Goal: Task Accomplishment & Management: Use online tool/utility

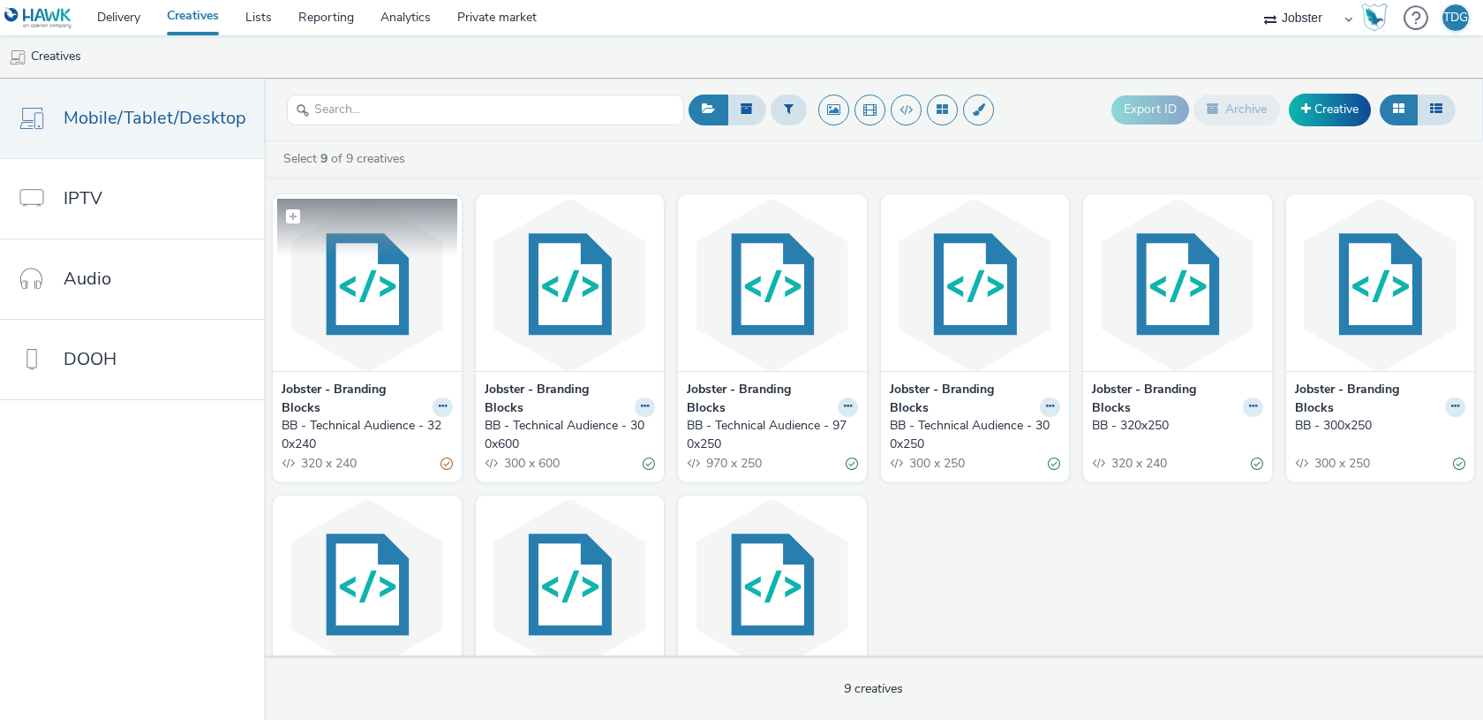
click at [358, 352] on img at bounding box center [367, 285] width 180 height 172
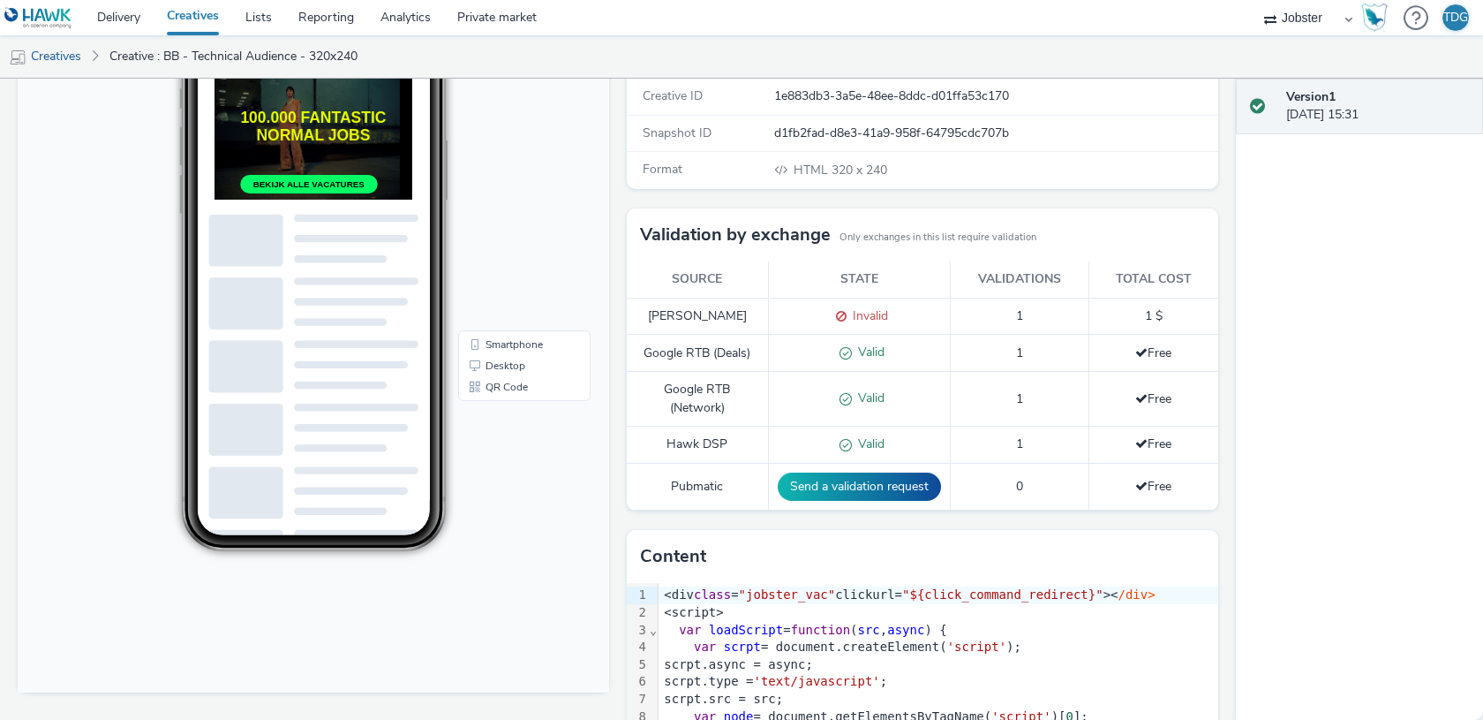
scroll to position [208, 0]
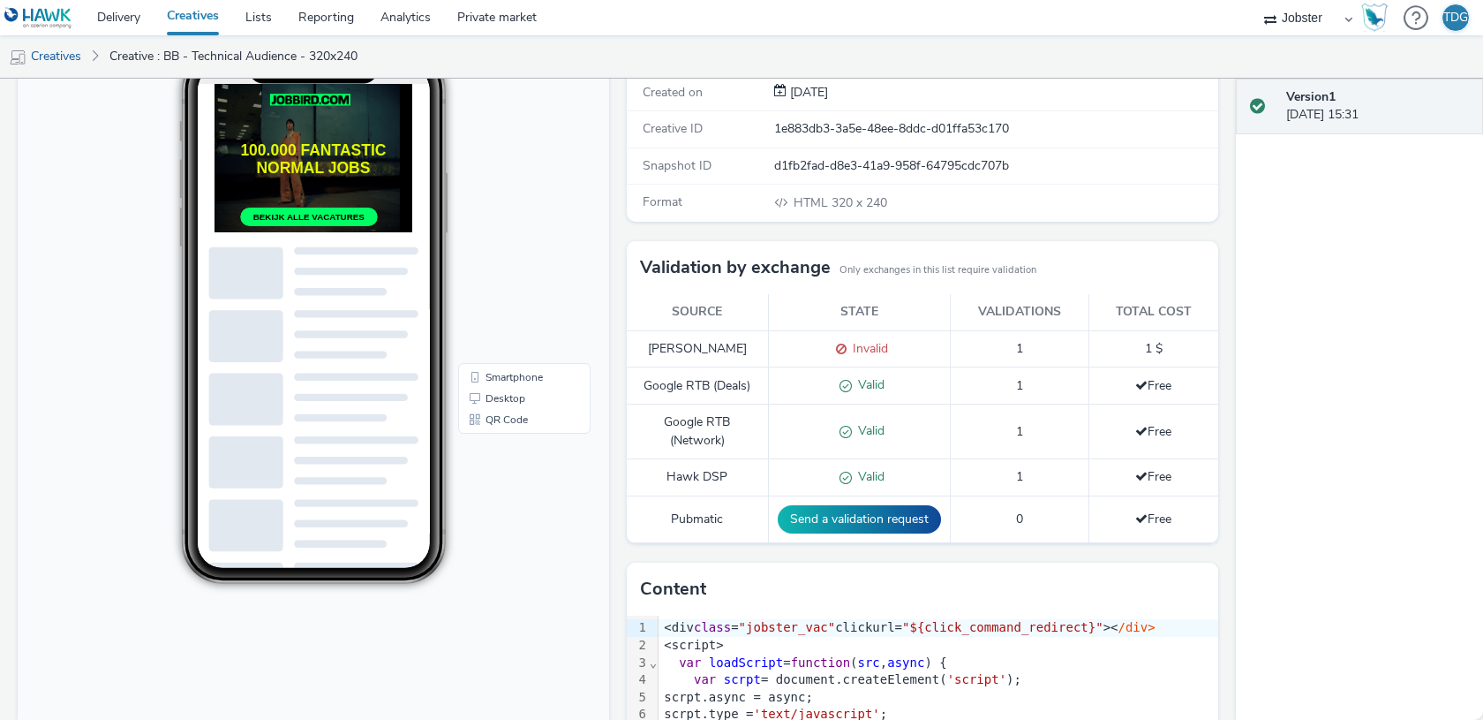
click at [363, 179] on h1 "100.000 FANTASTIC NORMAL JOBS" at bounding box center [356, 190] width 283 height 51
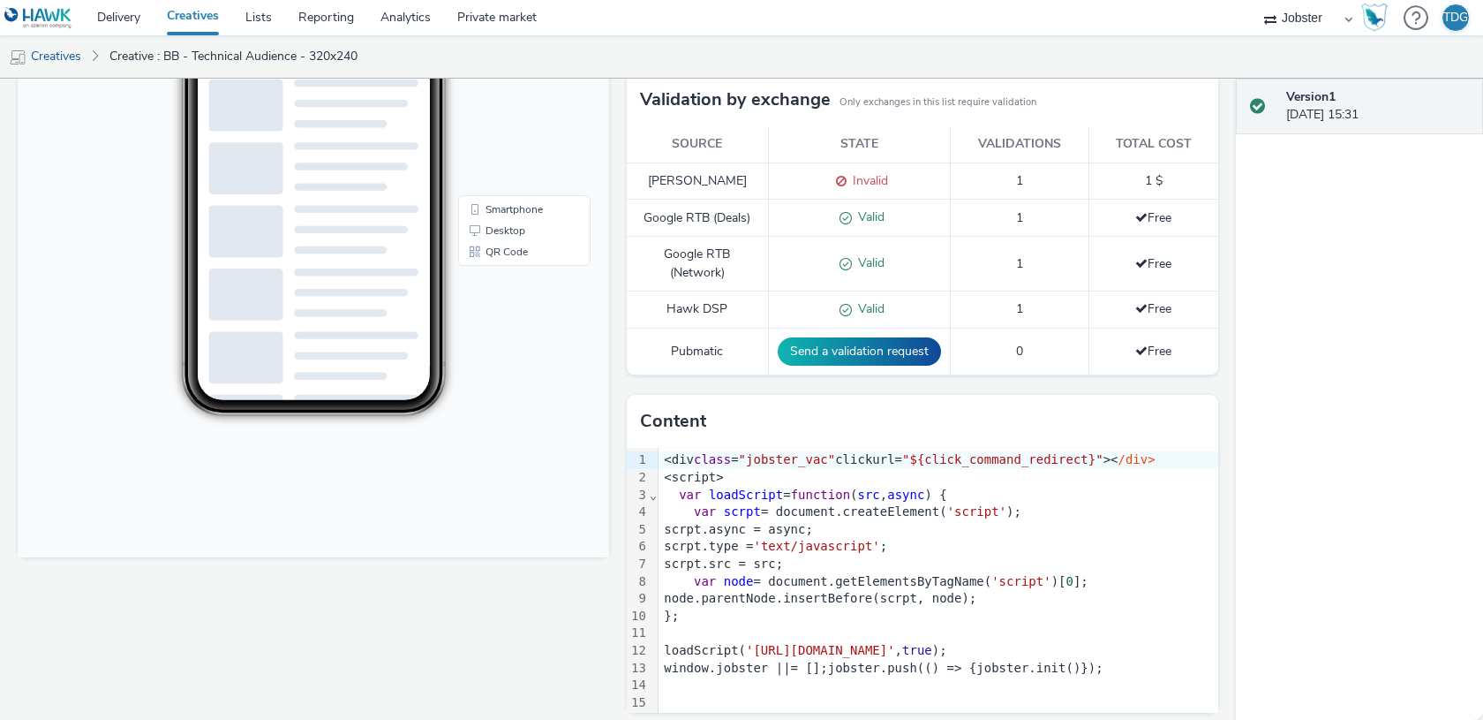
scroll to position [389, 0]
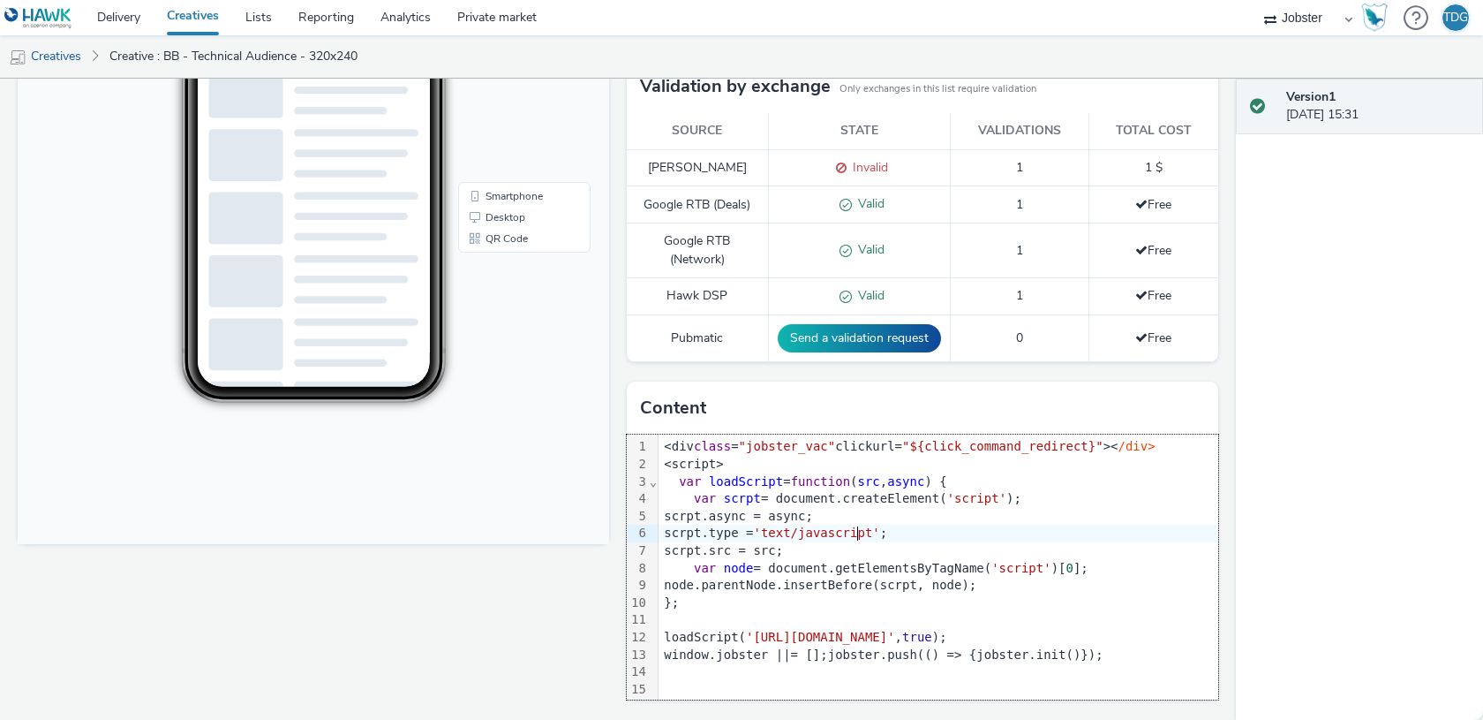
click at [860, 532] on span "'text/javascript'" at bounding box center [816, 532] width 126 height 14
click at [910, 469] on div "<script>" at bounding box center [956, 465] width 595 height 18
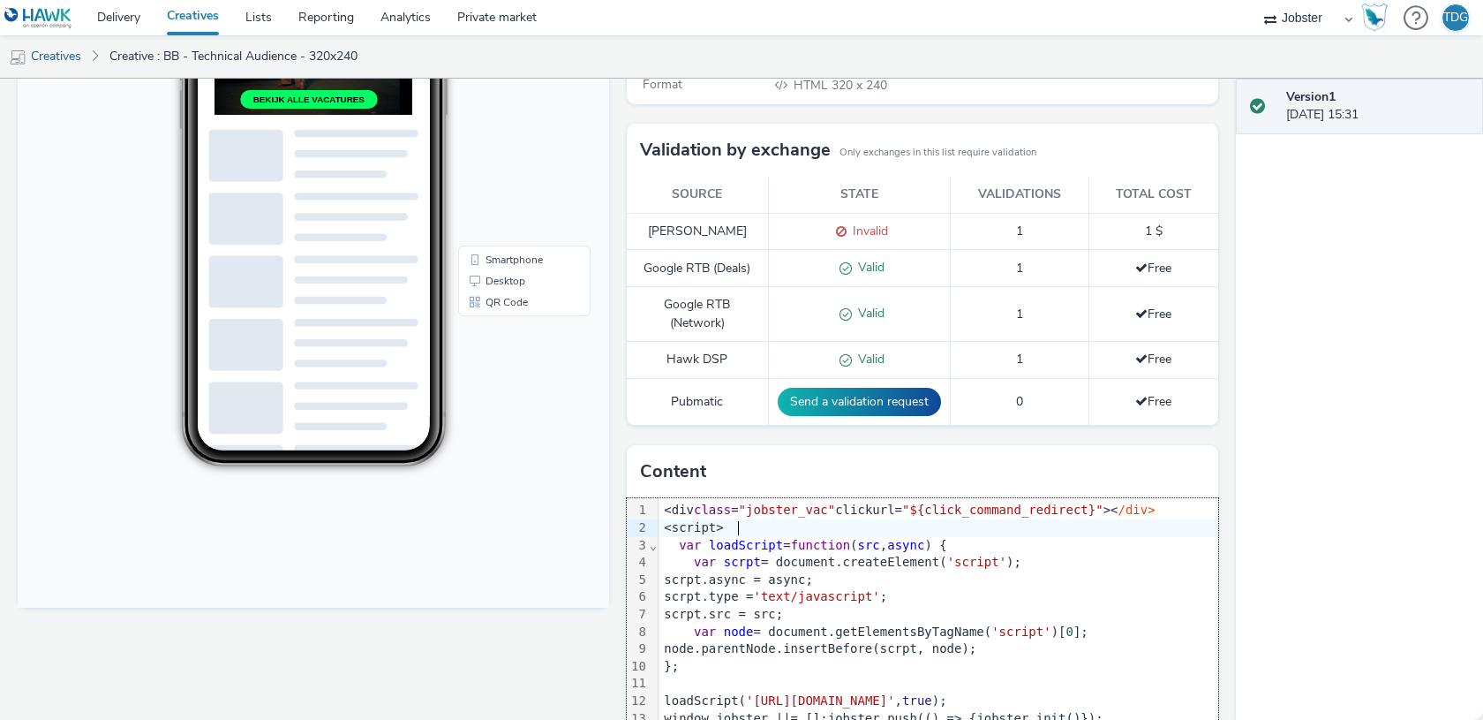
scroll to position [333, 0]
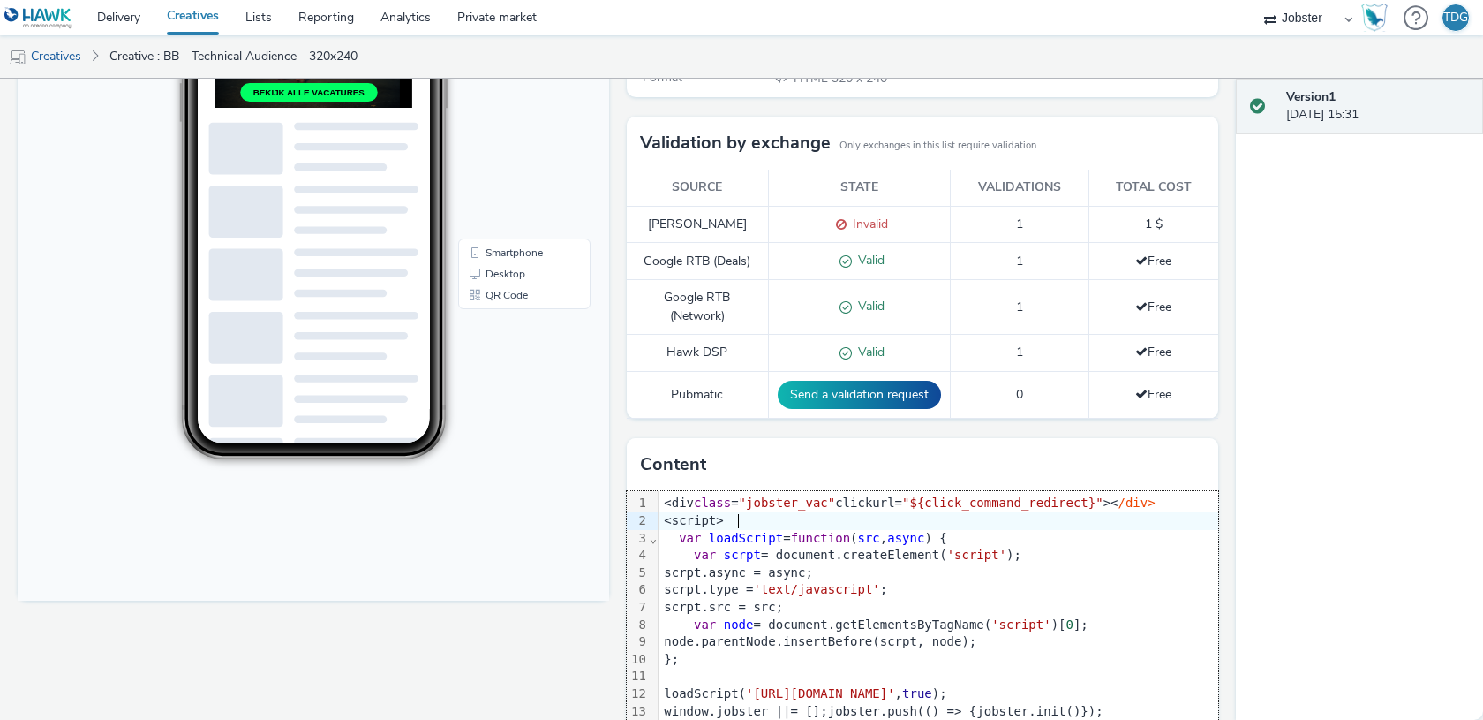
click at [891, 508] on div "<div class = "jobster_vac" clickurl= "${click_command_redirect}" >< /div>" at bounding box center [956, 503] width 595 height 18
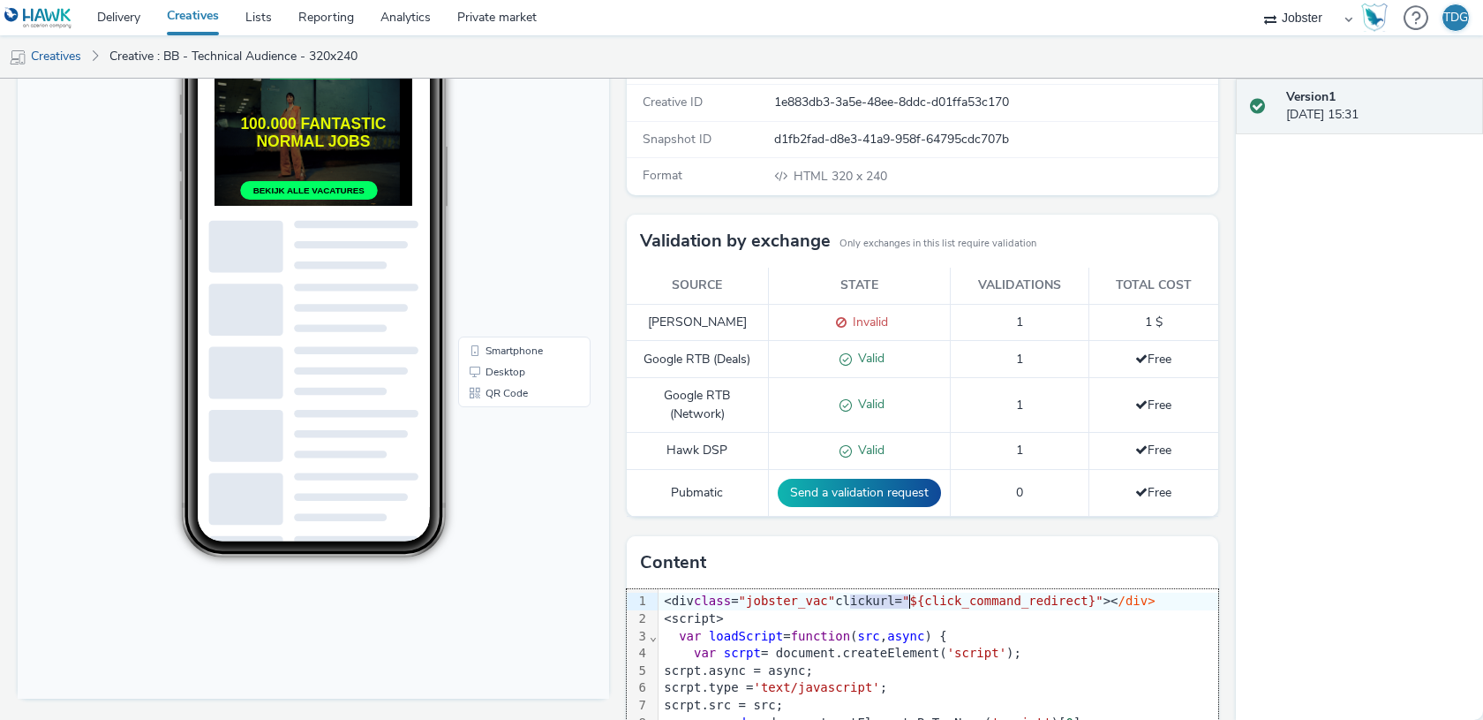
scroll to position [0, 0]
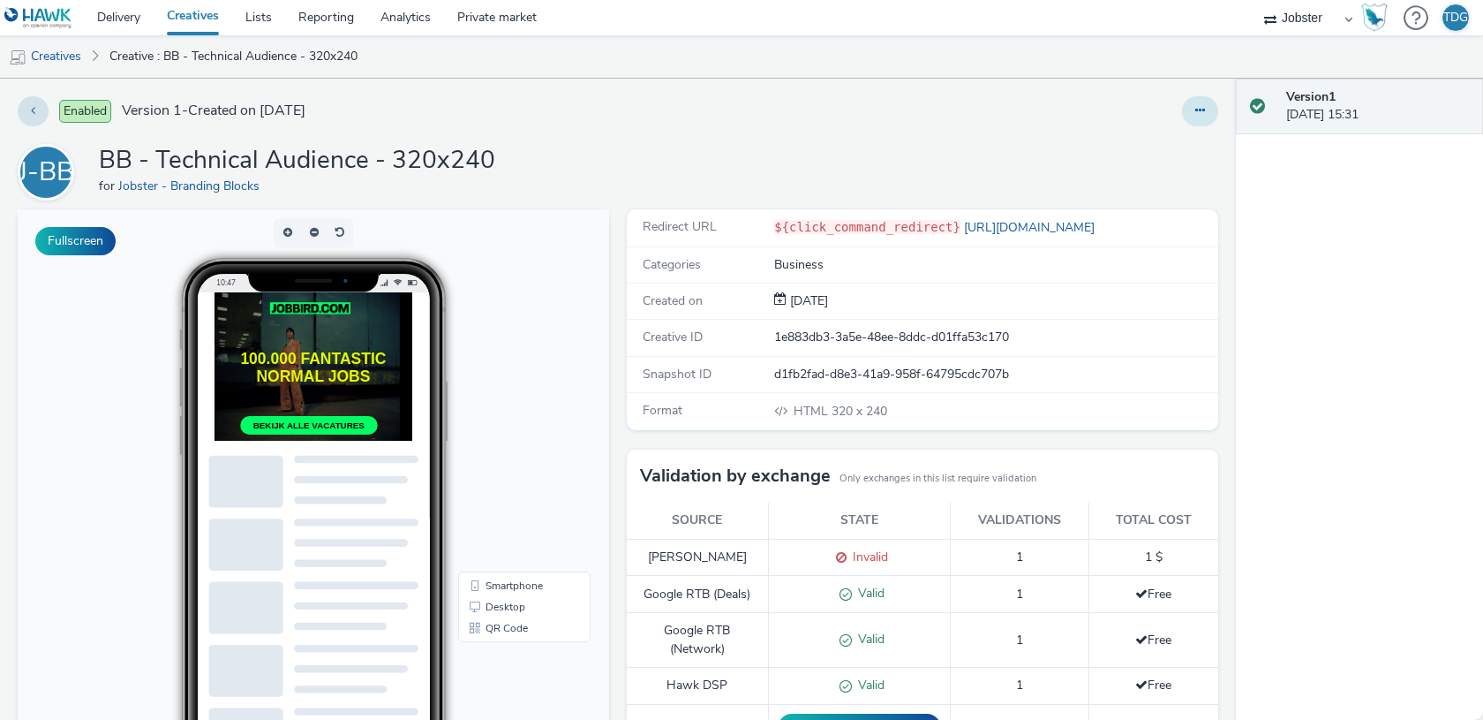
click at [1197, 113] on icon at bounding box center [1200, 110] width 10 height 12
click at [1158, 148] on link "Edit" at bounding box center [1152, 146] width 132 height 35
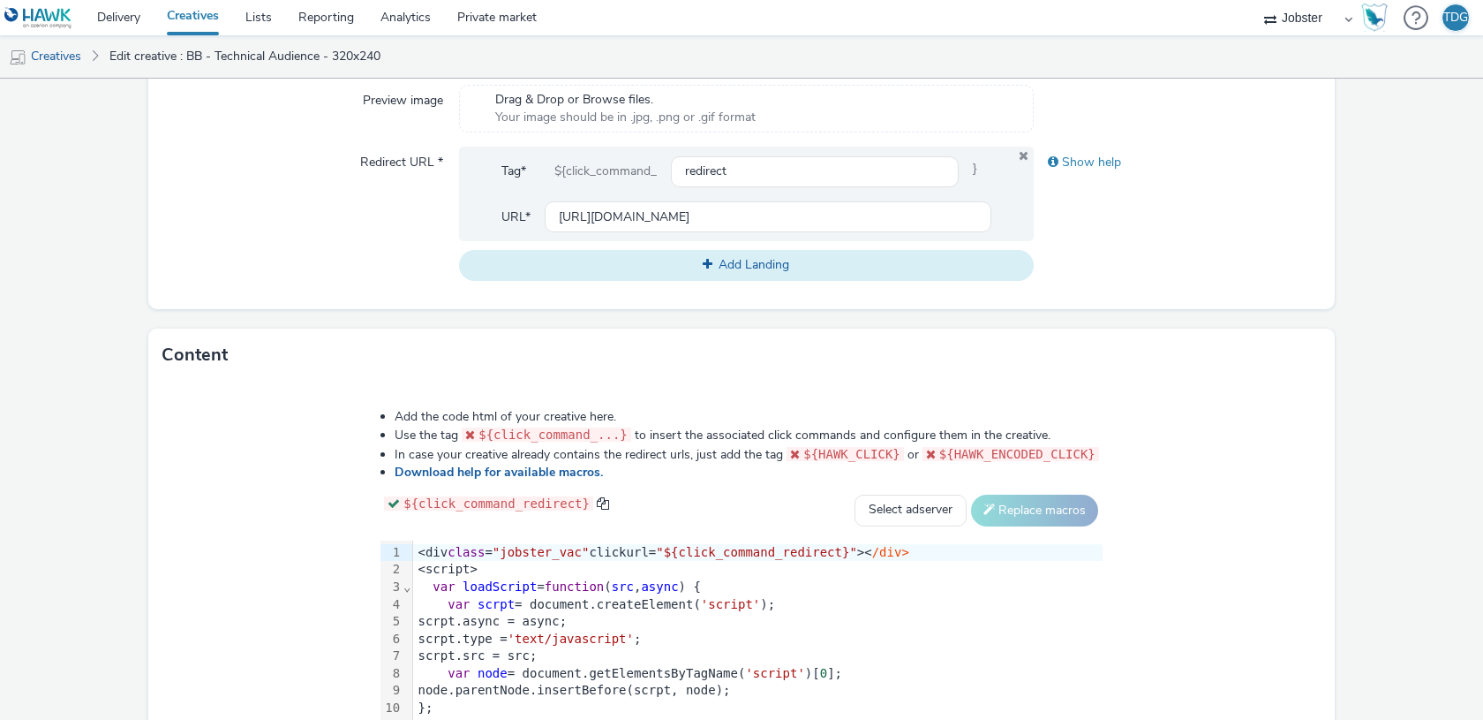
scroll to position [618, 0]
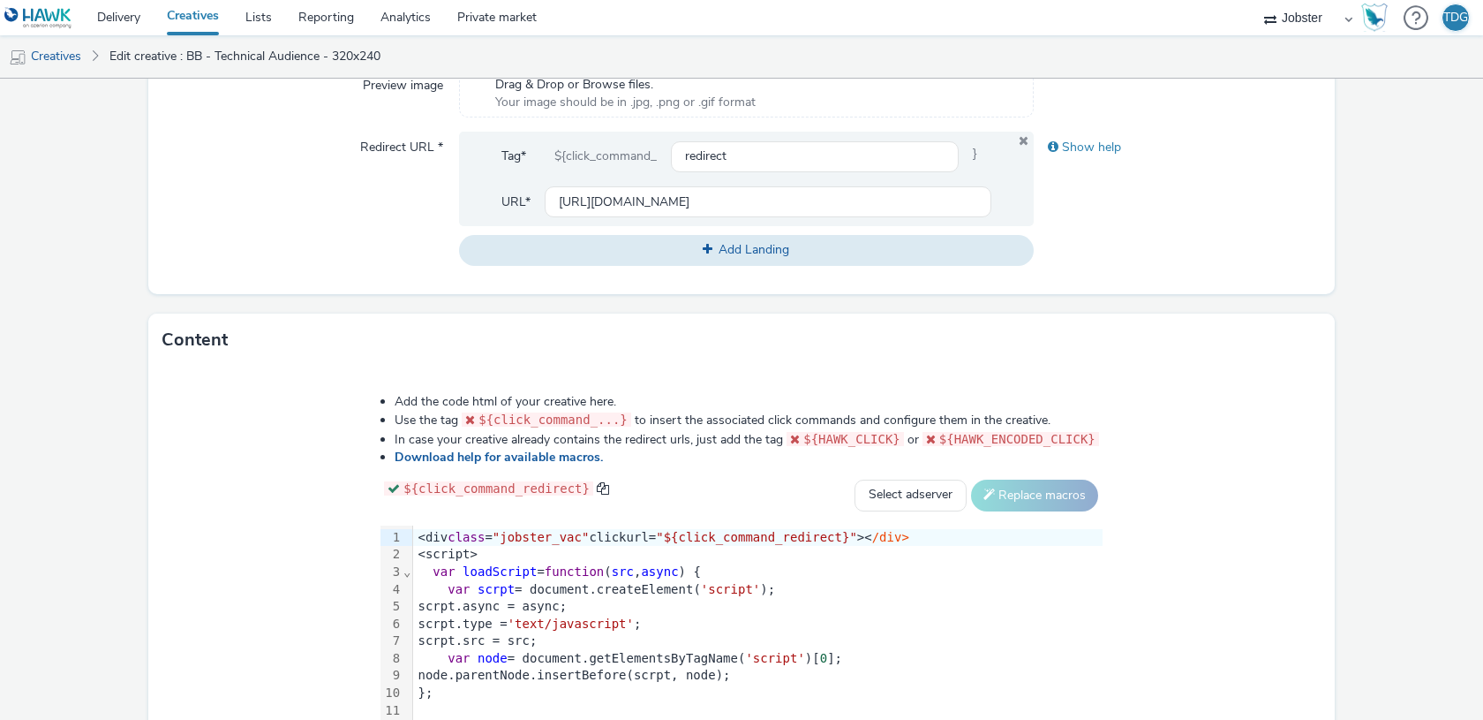
click at [637, 540] on div "<div class = "jobster_vac" clickurl= "${click_command_redirect}" >< /div>" at bounding box center [758, 538] width 690 height 18
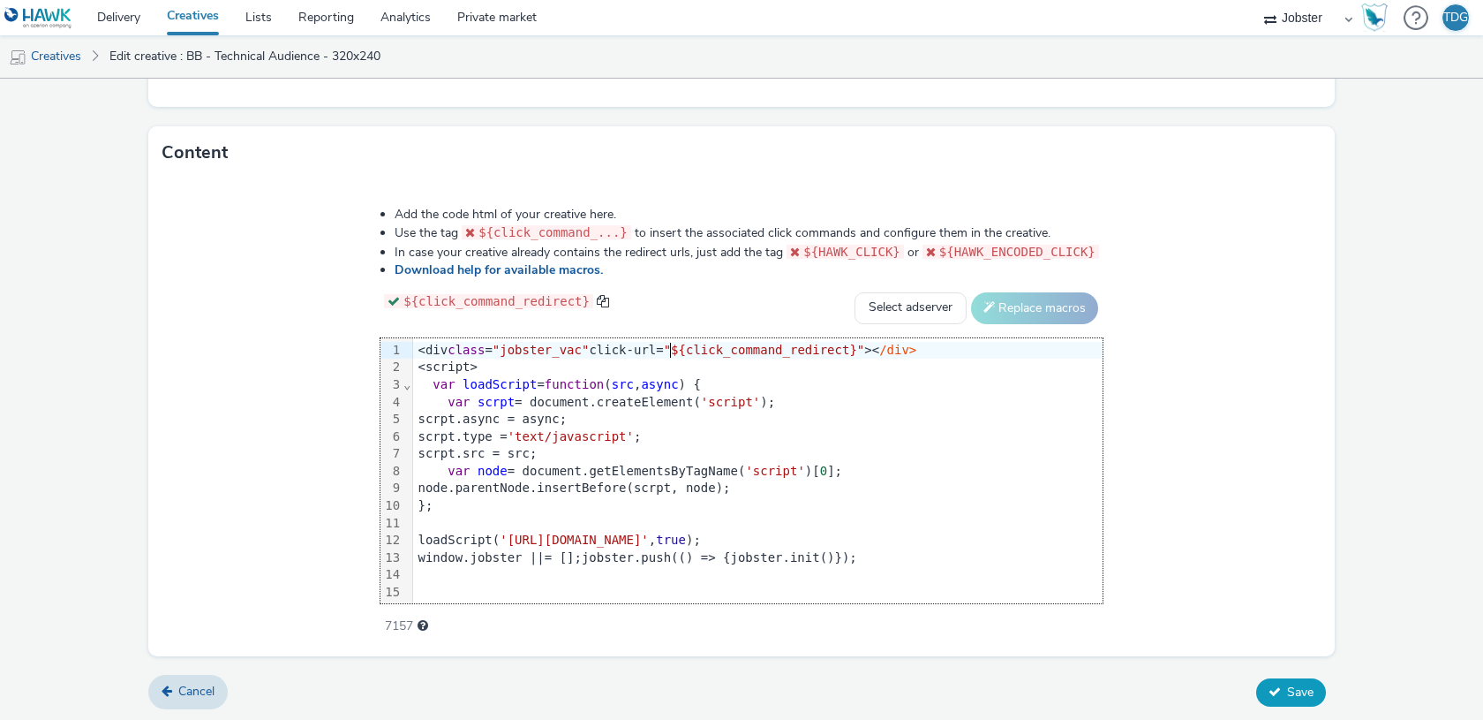
click at [1282, 694] on button "Save" at bounding box center [1291, 692] width 70 height 28
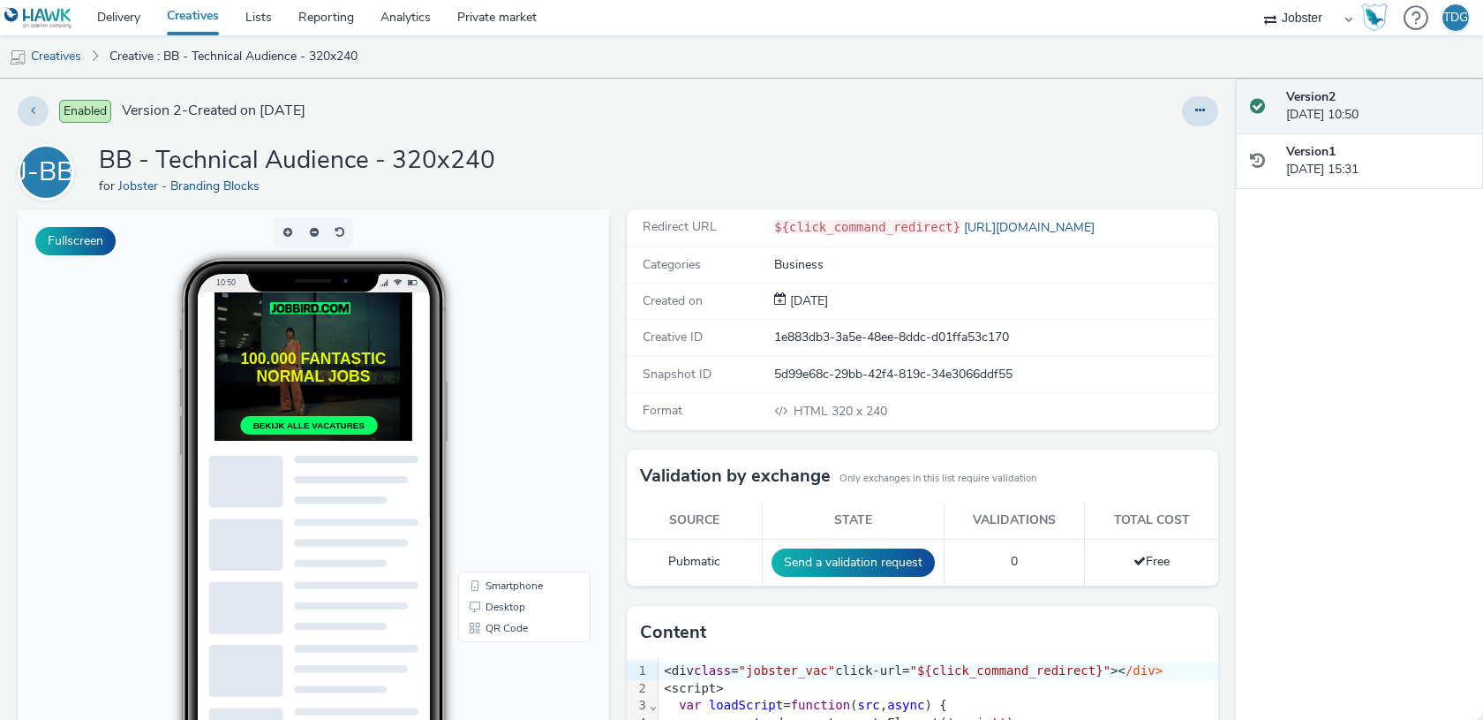
click at [351, 390] on h1 "100.000 FANTASTIC NORMAL JOBS" at bounding box center [356, 398] width 283 height 51
click at [383, 418] on h1 "100.000 FANTASTIC NORMAL JOBS" at bounding box center [356, 398] width 283 height 51
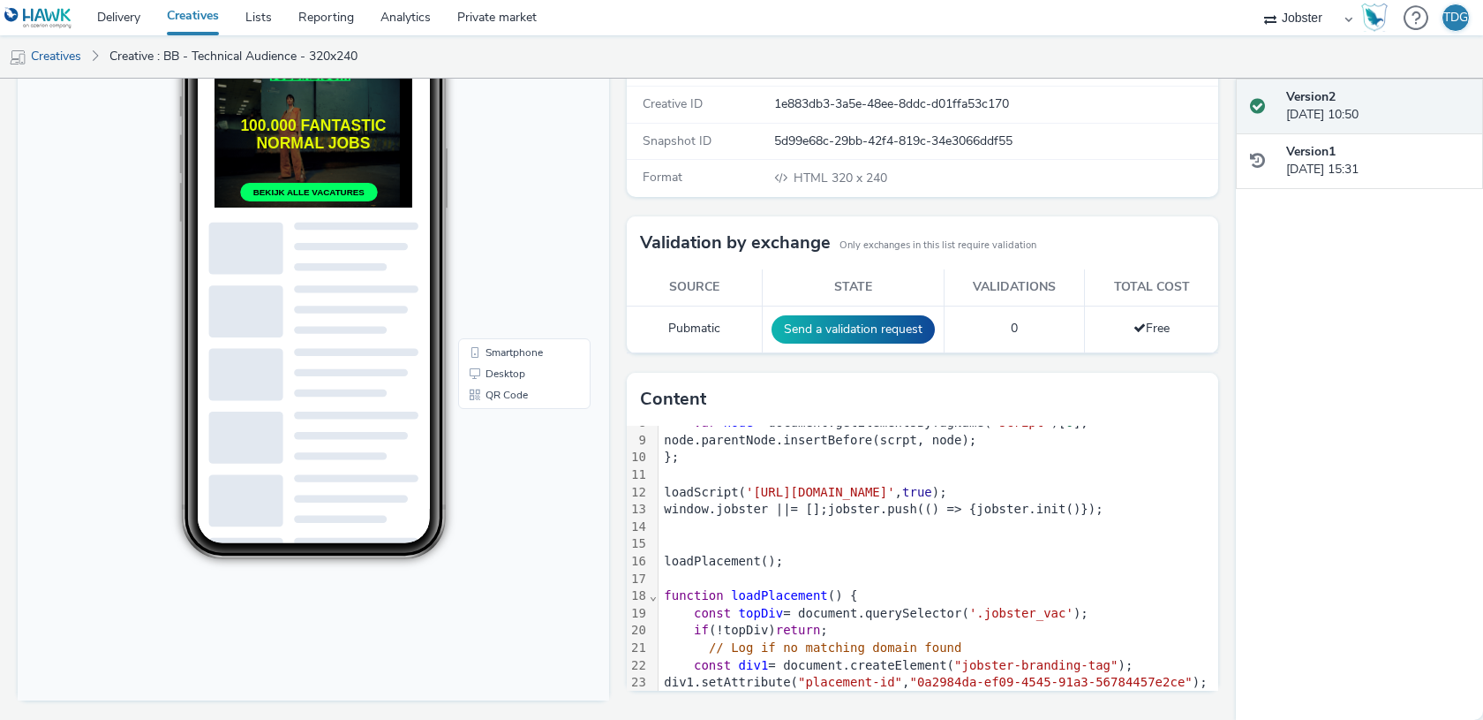
scroll to position [192, 0]
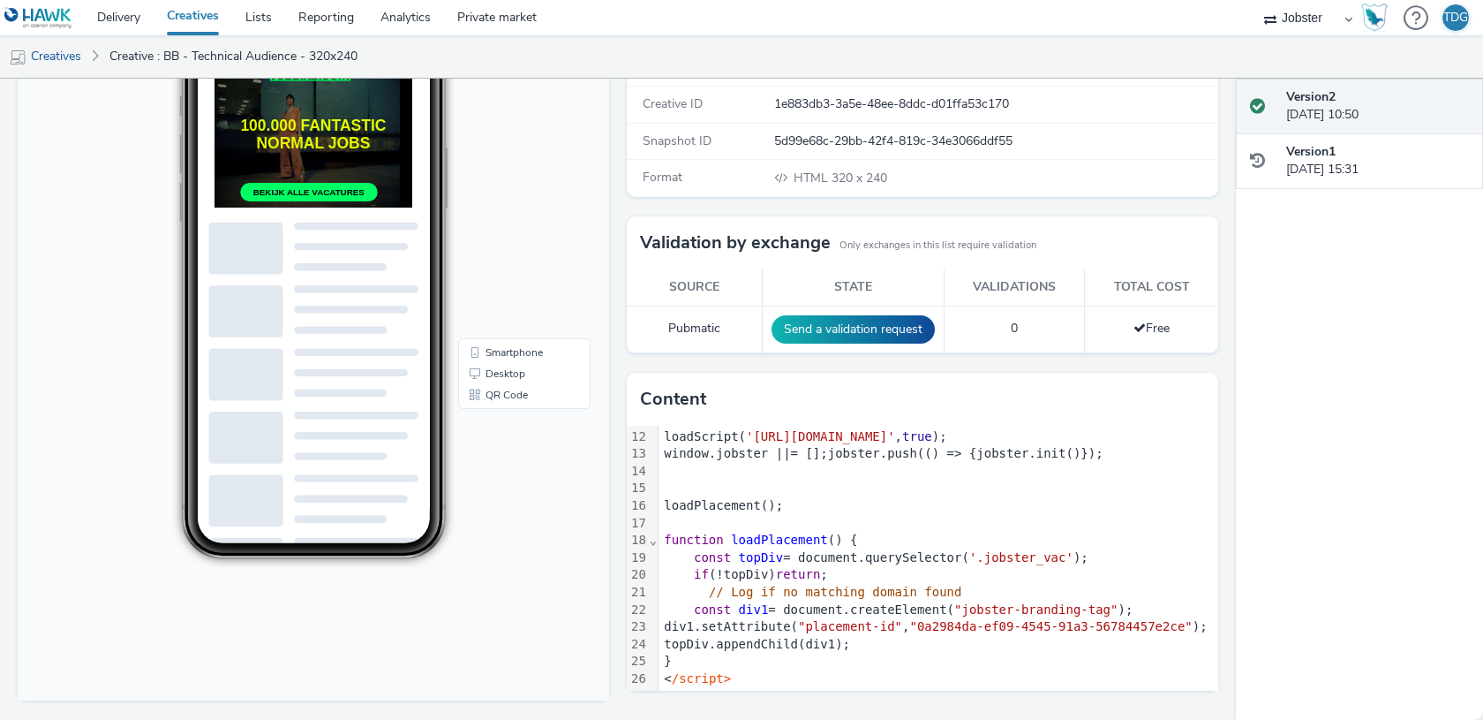
click at [700, 648] on div "topDiv.appendChild(div1);" at bounding box center [939, 645] width 560 height 18
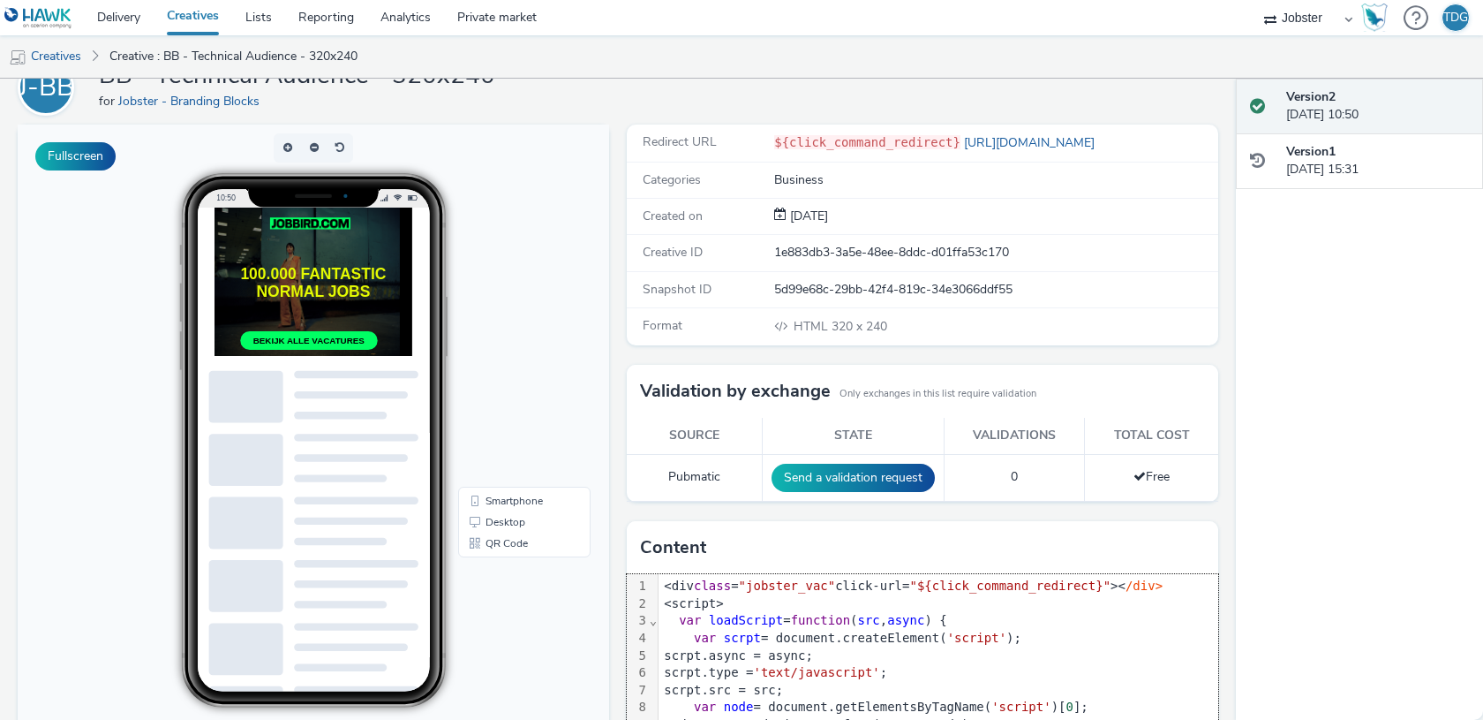
scroll to position [0, 0]
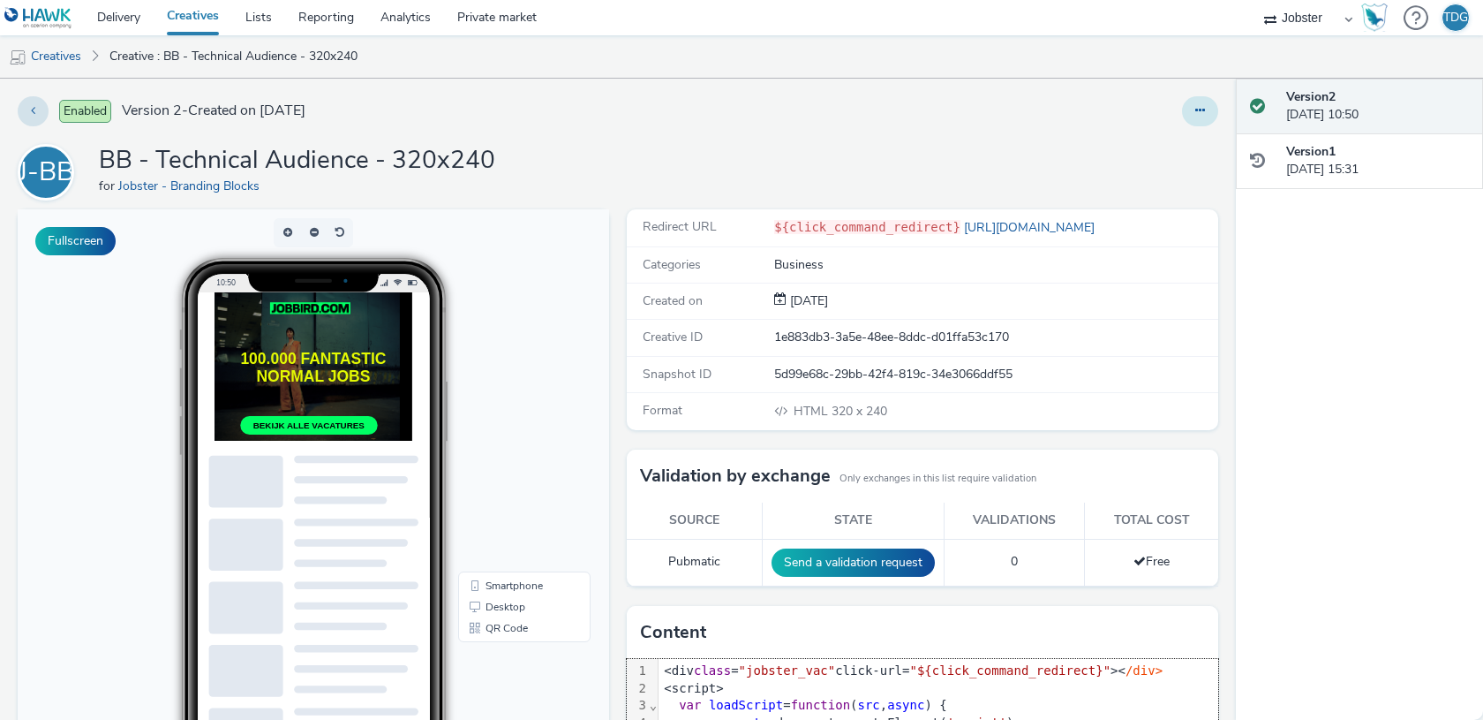
click at [1189, 118] on button at bounding box center [1200, 111] width 36 height 30
click at [1152, 151] on link "Edit" at bounding box center [1152, 146] width 132 height 35
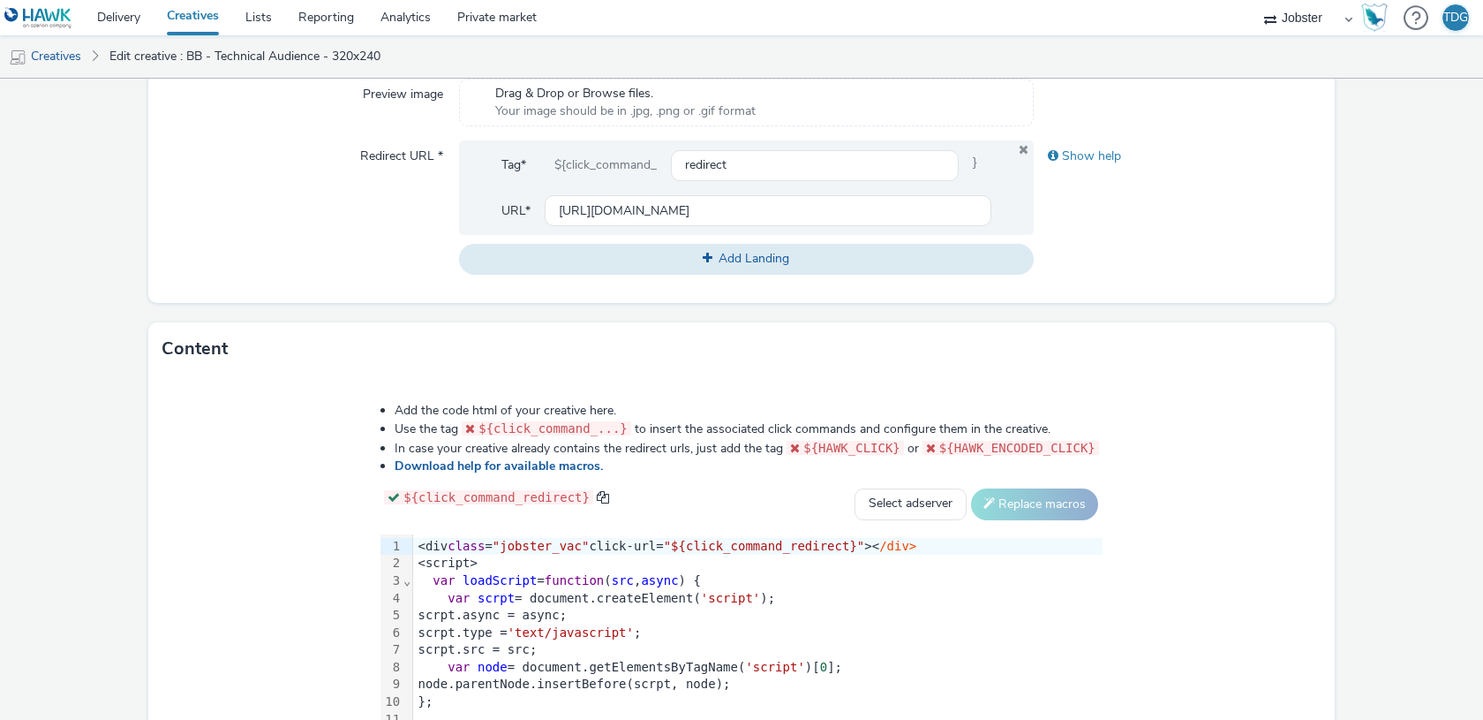
scroll to position [623, 0]
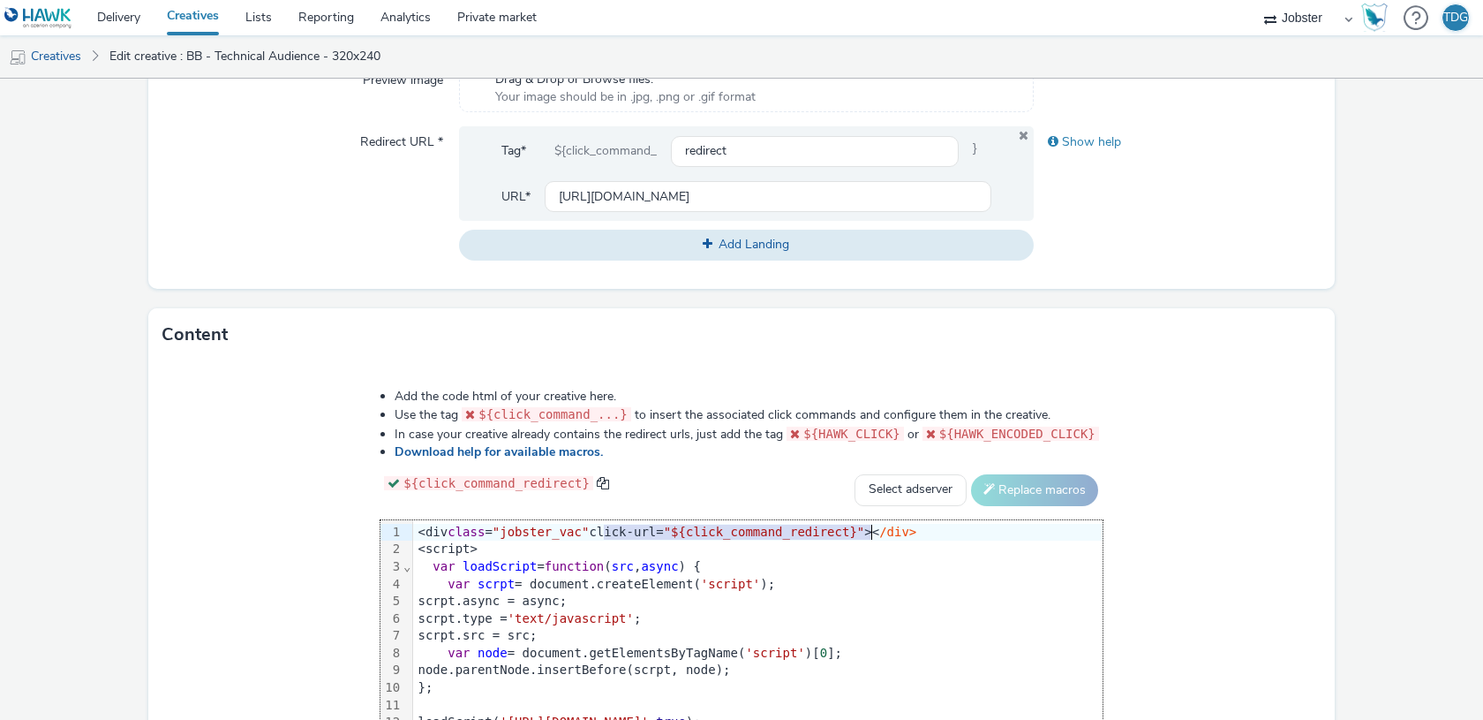
drag, startPoint x: 605, startPoint y: 530, endPoint x: 876, endPoint y: 528, distance: 271.1
click at [876, 528] on div "<div class = "jobster_vac" click-url= "${click_command_redirect}" >< /div>" at bounding box center [758, 533] width 690 height 18
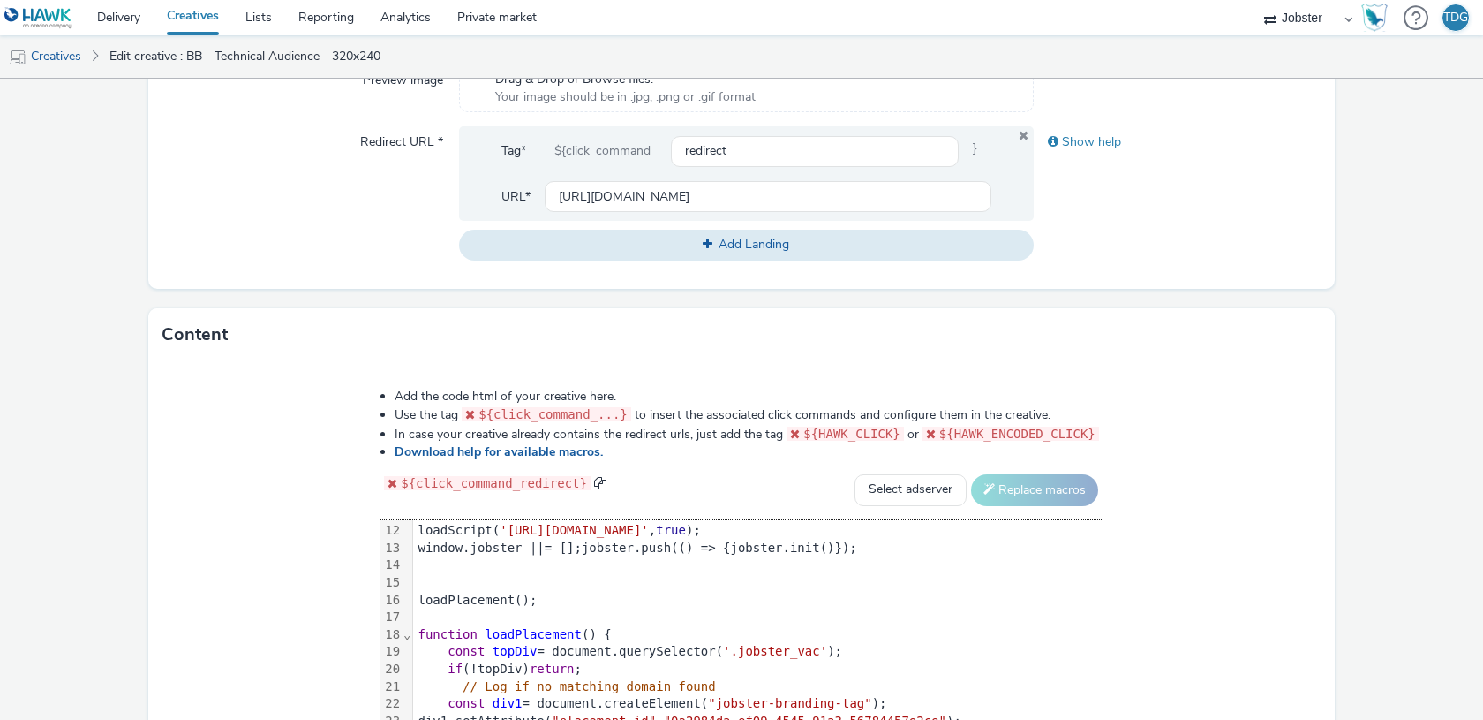
scroll to position [824, 0]
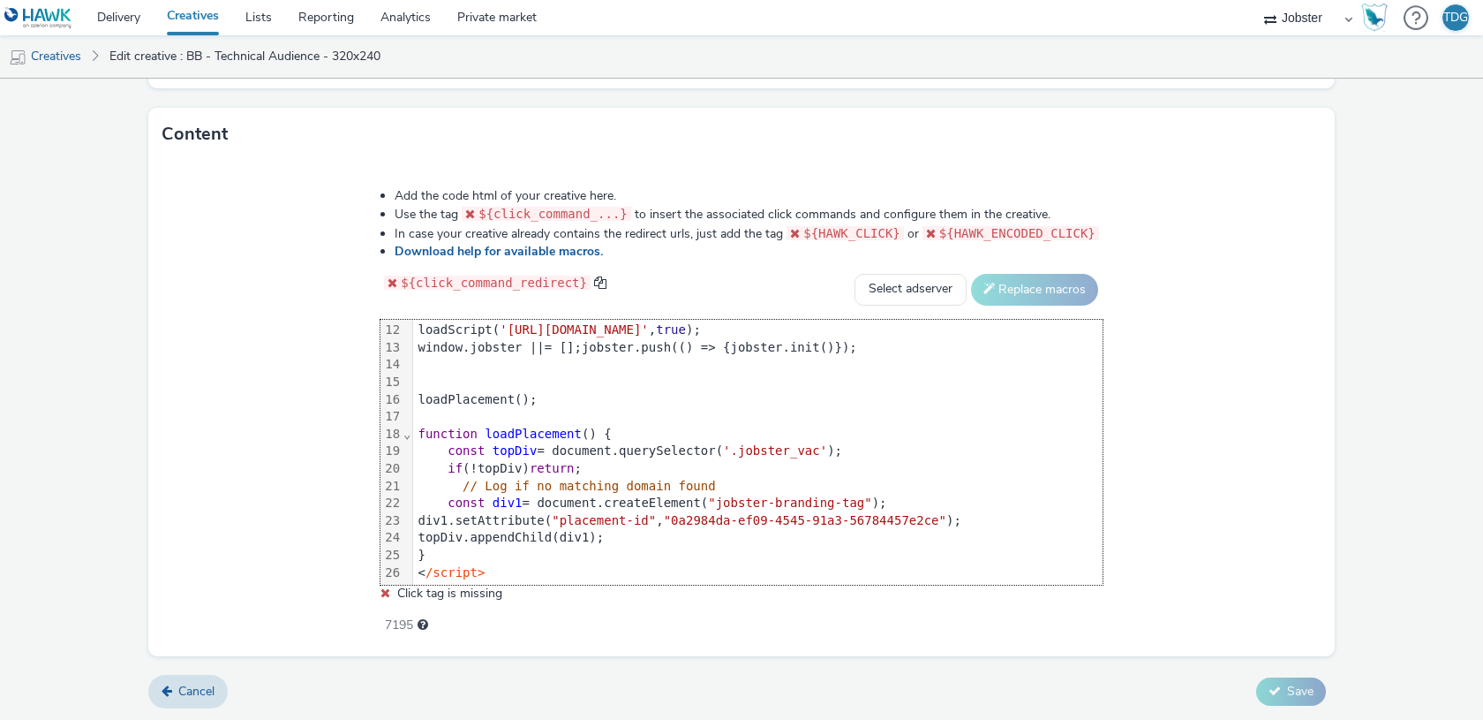
click at [1003, 517] on div "div1.setAttribute( "placement-id" , "0a2984da-ef09-4545-91a3-56784457e2ce" );" at bounding box center [758, 521] width 690 height 18
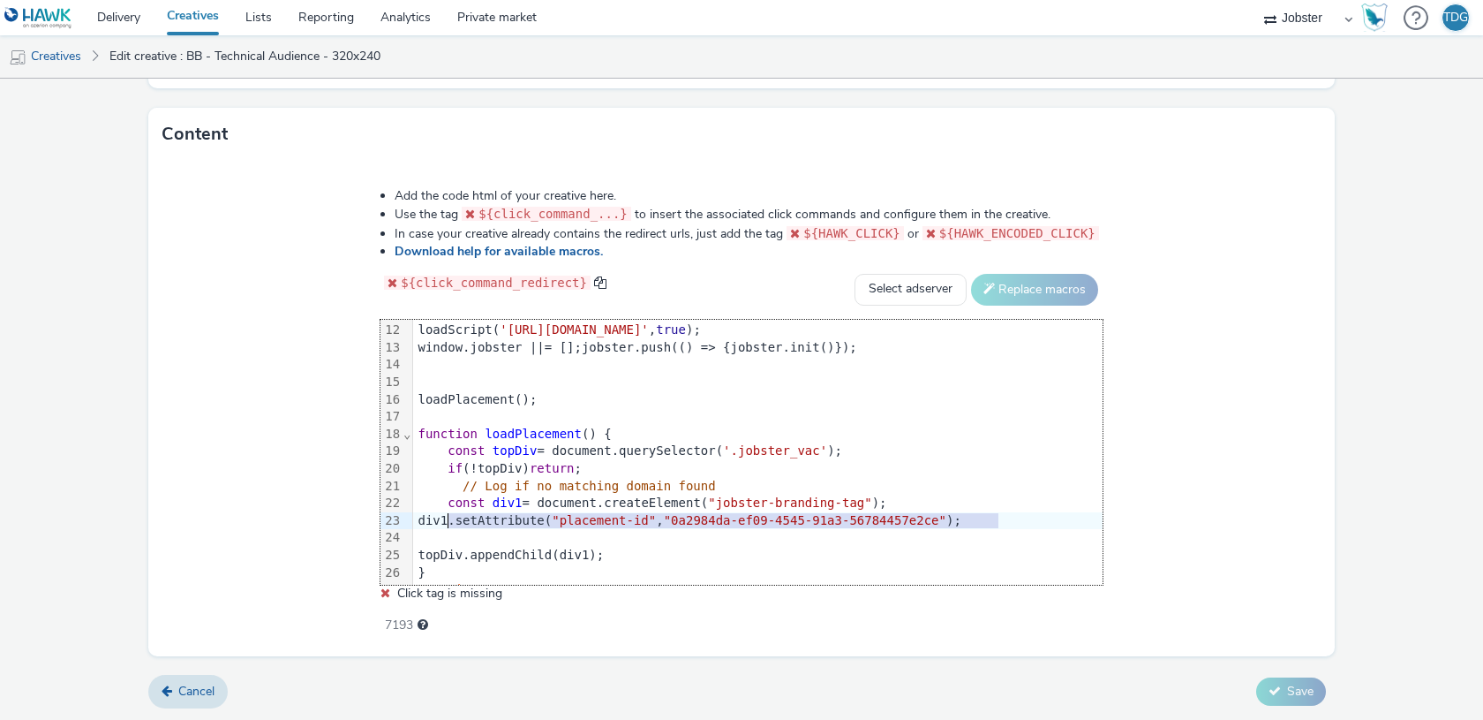
drag, startPoint x: 1002, startPoint y: 516, endPoint x: 451, endPoint y: 516, distance: 550.9
click at [451, 516] on div "div1.setAttribute( "placement-id" , "0a2984da-ef09-4545-91a3-56784457e2ce" );" at bounding box center [758, 521] width 690 height 18
click at [469, 532] on div at bounding box center [758, 538] width 690 height 18
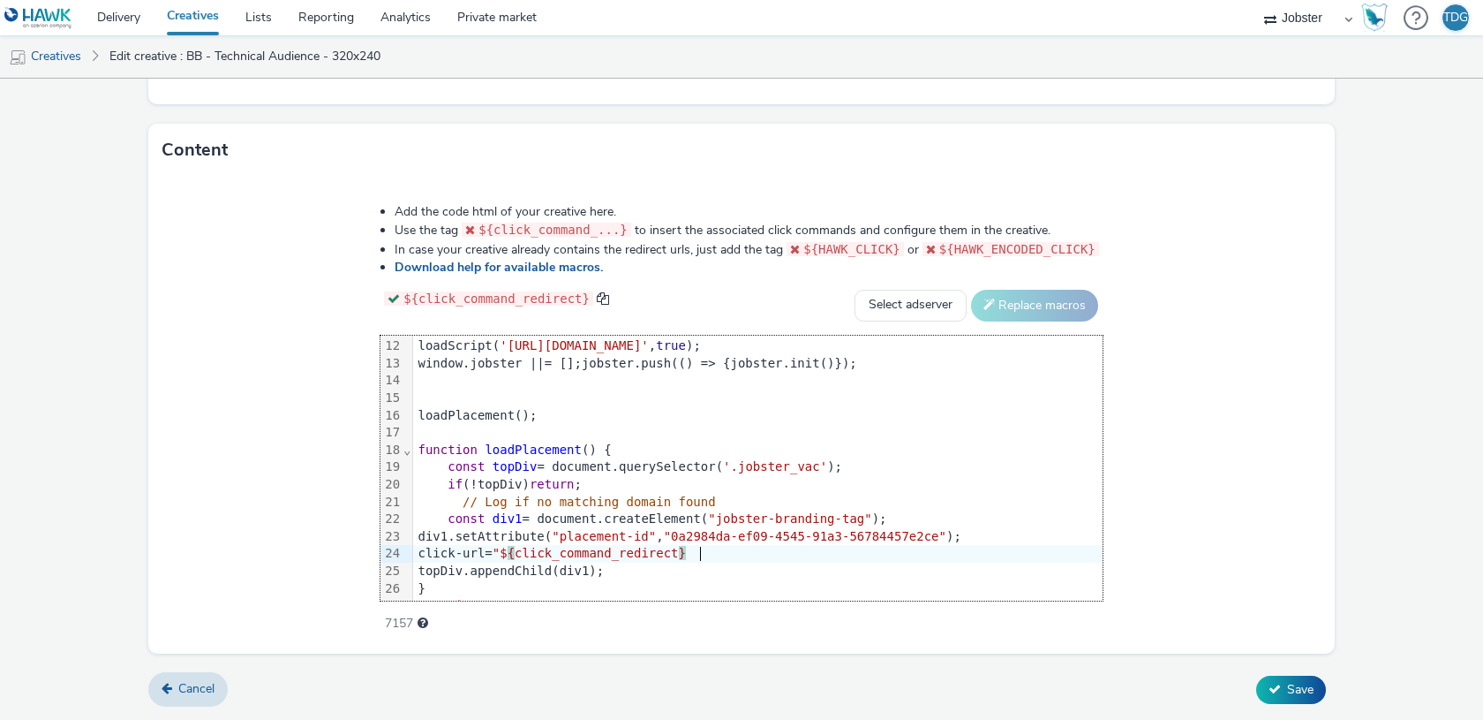
scroll to position [805, 0]
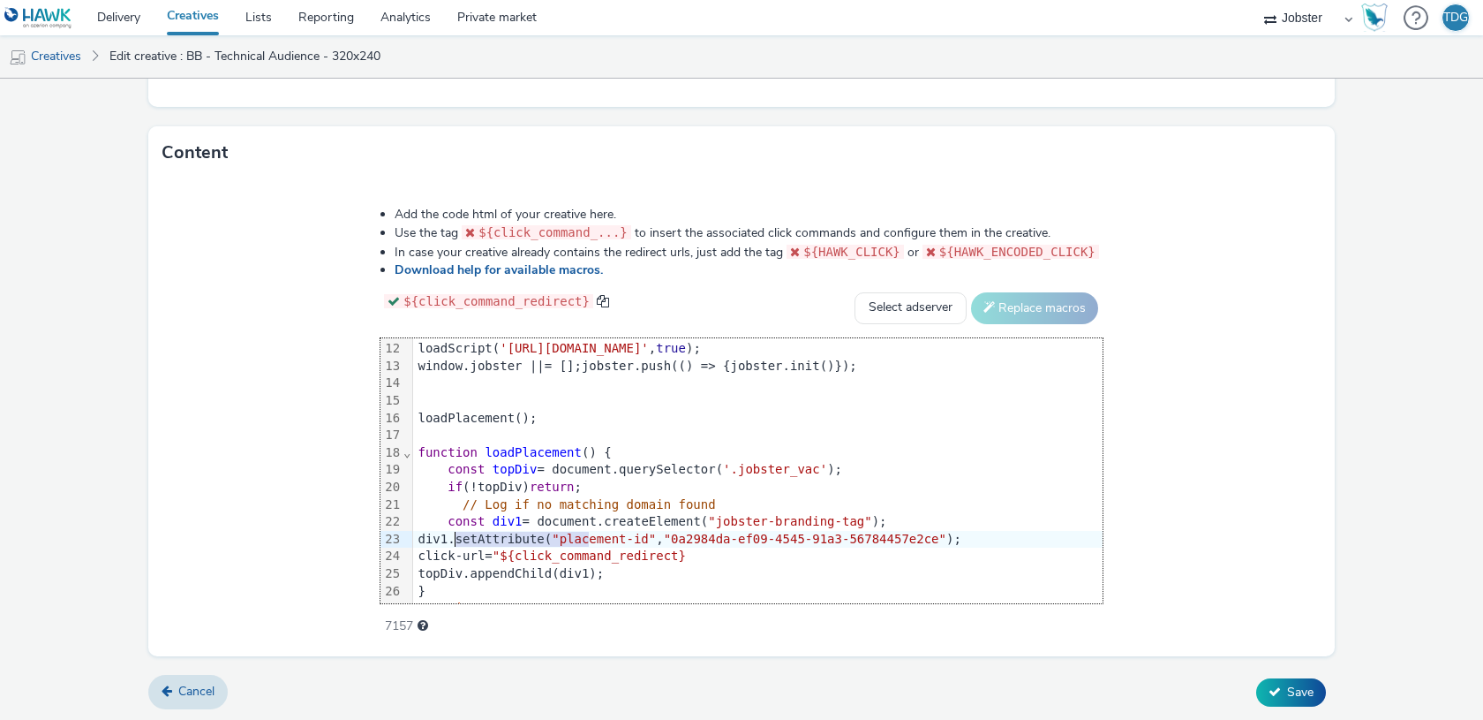
drag, startPoint x: 592, startPoint y: 537, endPoint x: 453, endPoint y: 537, distance: 139.5
click at [453, 537] on div "div1.setAttribute( "placement-id" , "0a2984da-ef09-4545-91a3-56784457e2ce" );" at bounding box center [758, 540] width 690 height 18
copy div "iv1.setAttribute( ""
click at [436, 554] on div "click-url= "${click_command_redirect}" at bounding box center [758, 556] width 690 height 18
paste div
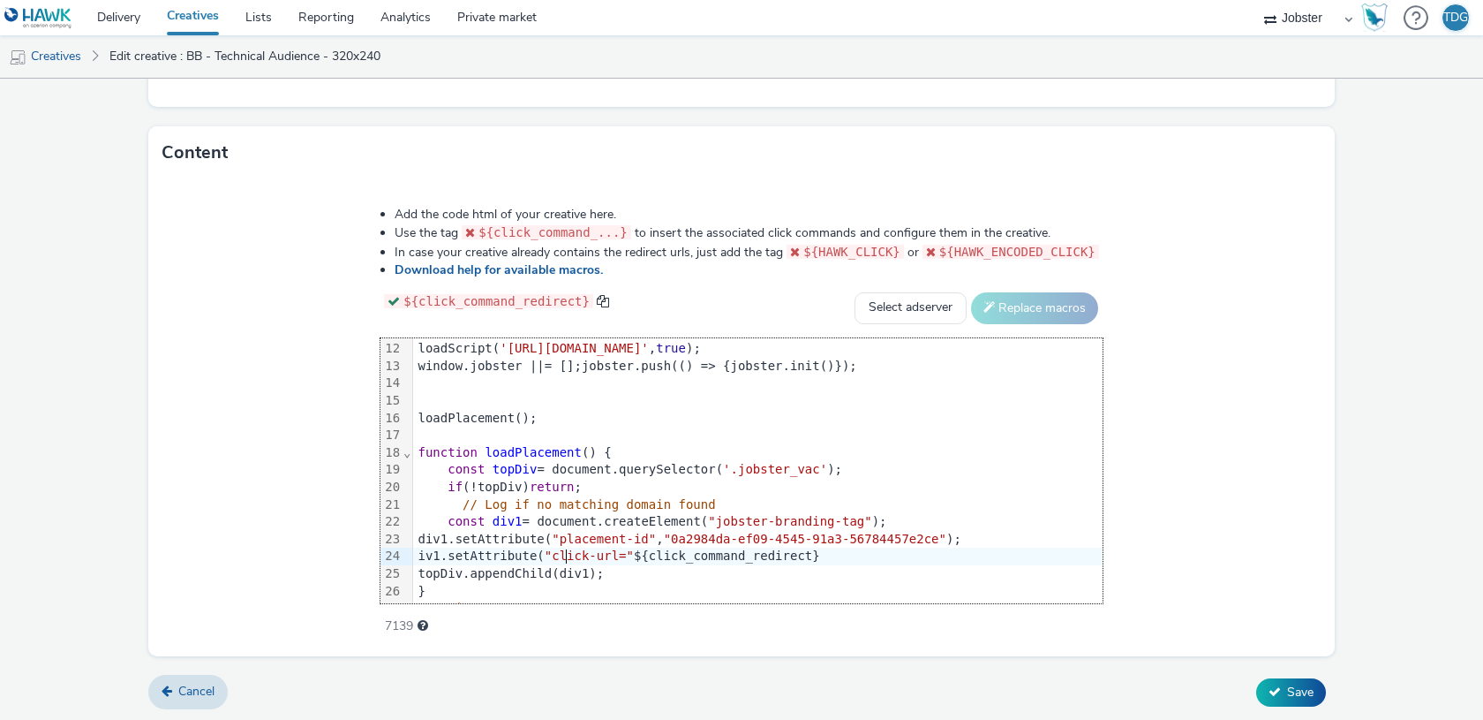
click at [438, 555] on div "iv1.setAttribute( "click-url=" ${click_command_redirect}" at bounding box center [758, 556] width 690 height 18
click at [673, 554] on div "div1.setAttribute( "click-url=" ${click_command_redirect}" at bounding box center [758, 556] width 690 height 18
click at [881, 554] on div "div1.setAttribute( "click-url=" , "${click_command_redirect}" at bounding box center [758, 556] width 690 height 18
click at [1288, 679] on button "Save" at bounding box center [1291, 692] width 70 height 28
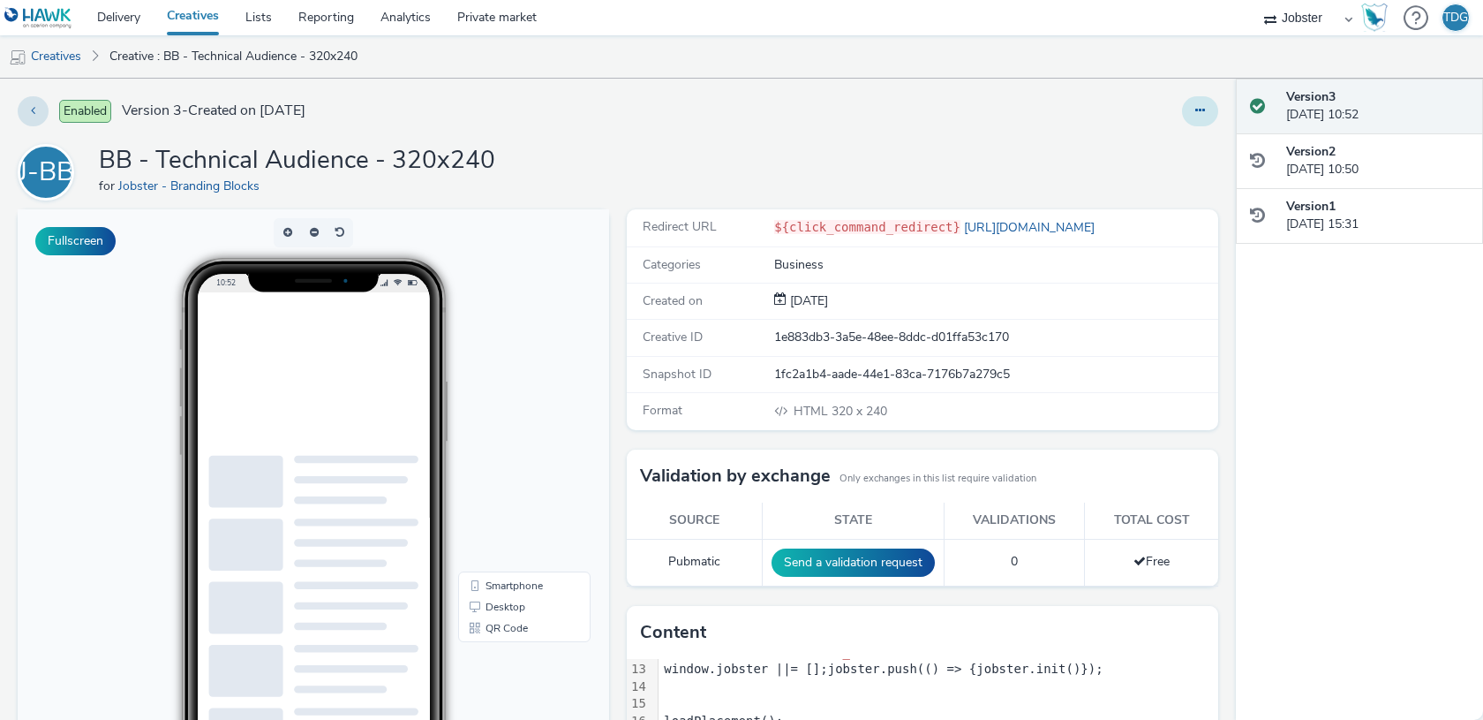
click at [1188, 121] on button at bounding box center [1200, 111] width 36 height 30
click at [1137, 135] on link "Edit" at bounding box center [1152, 146] width 132 height 35
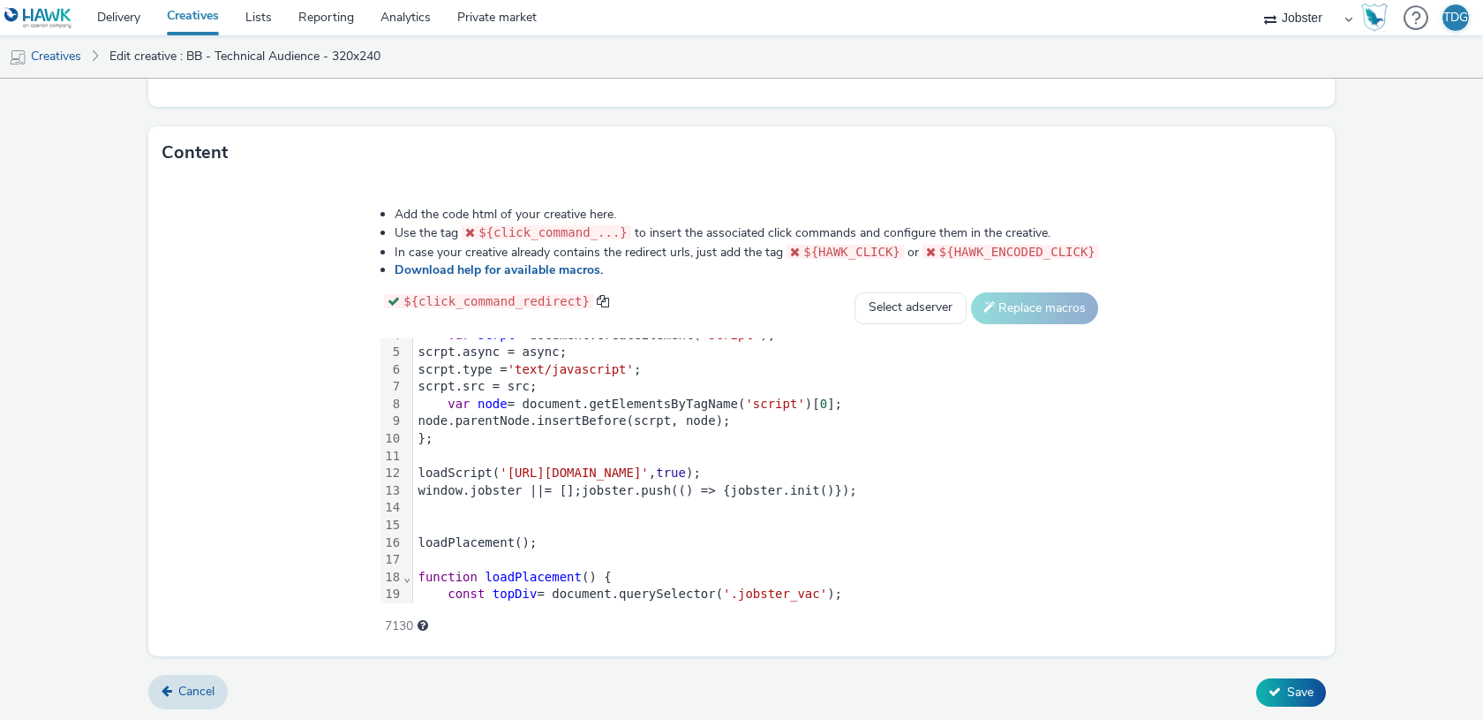
scroll to position [209, 0]
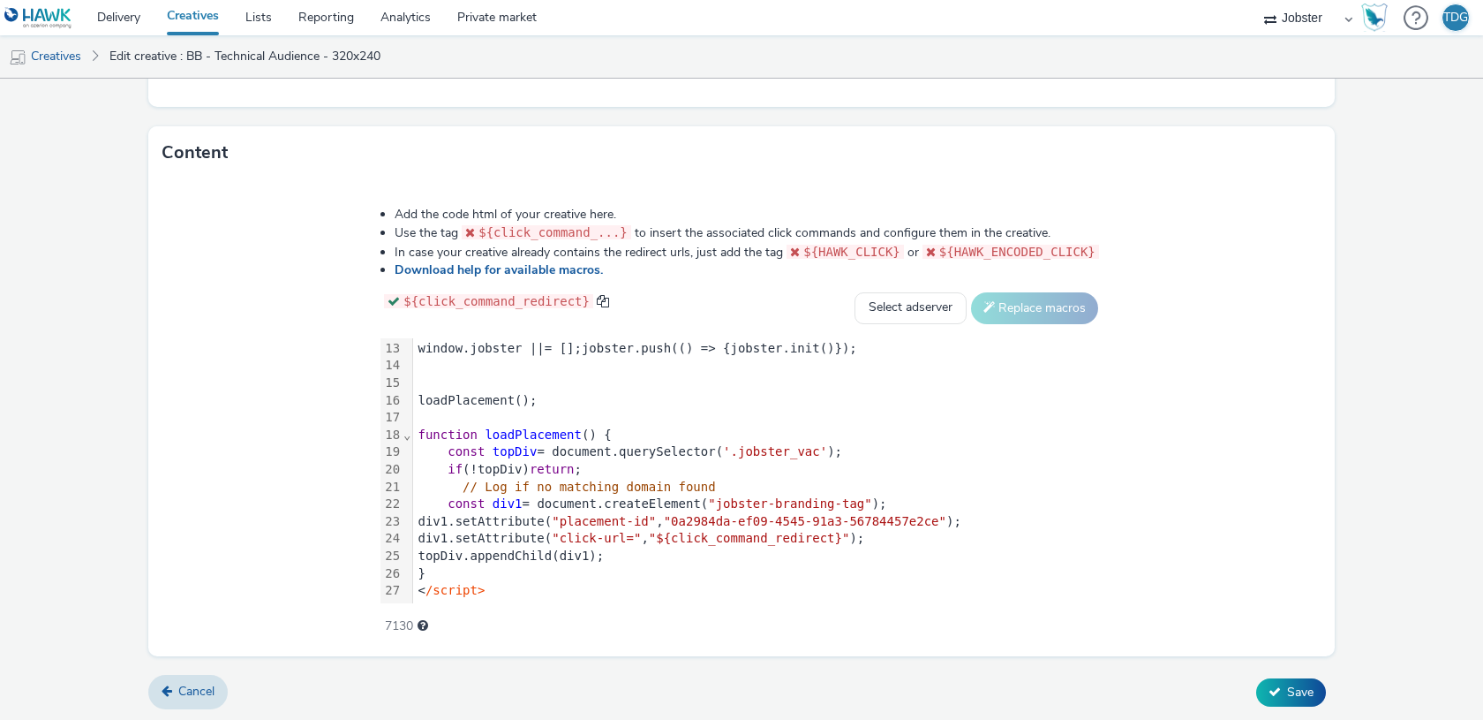
click at [675, 536] on div "div1.setAttribute( "click-url=" , "${click_command_redirect}" );" at bounding box center [758, 539] width 690 height 18
click at [1278, 685] on icon at bounding box center [1275, 691] width 12 height 12
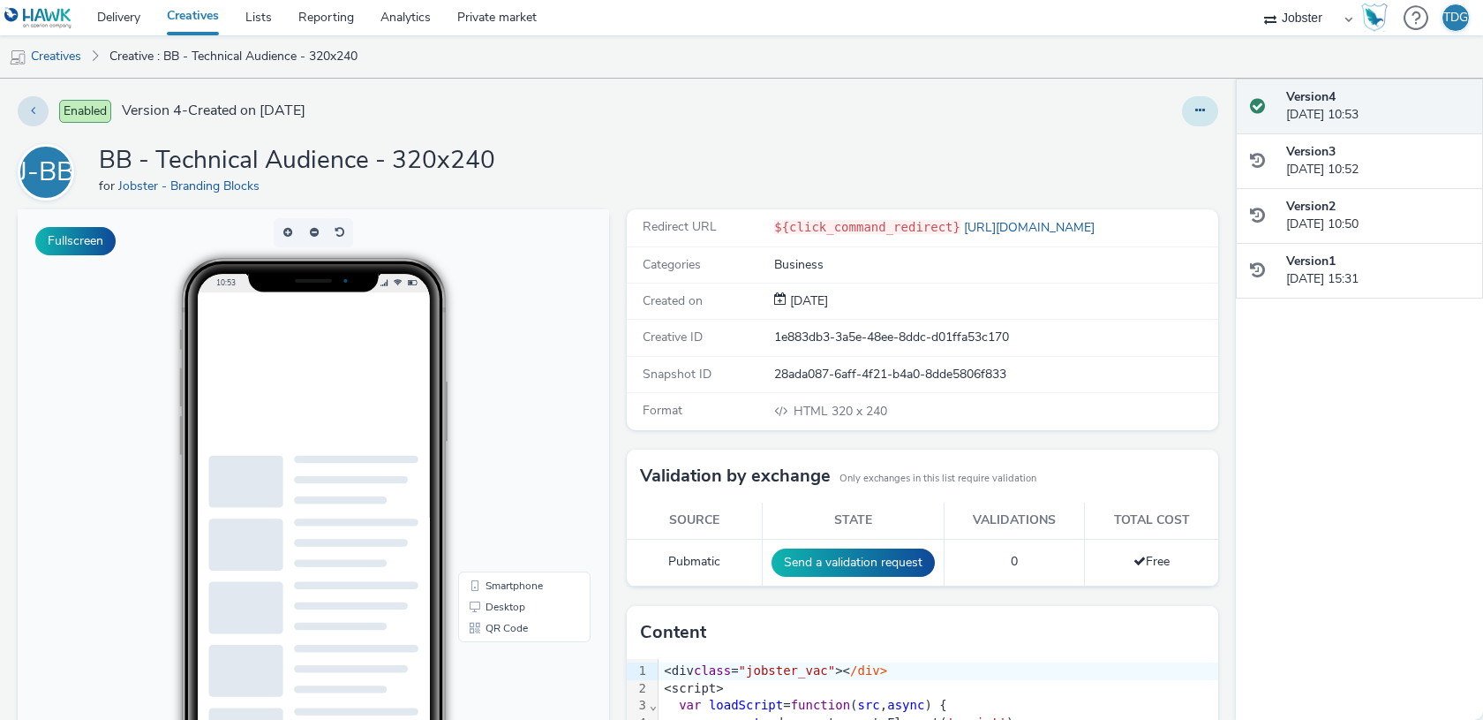
click at [1198, 114] on icon at bounding box center [1200, 110] width 10 height 12
click at [1173, 154] on link "Edit" at bounding box center [1152, 146] width 132 height 35
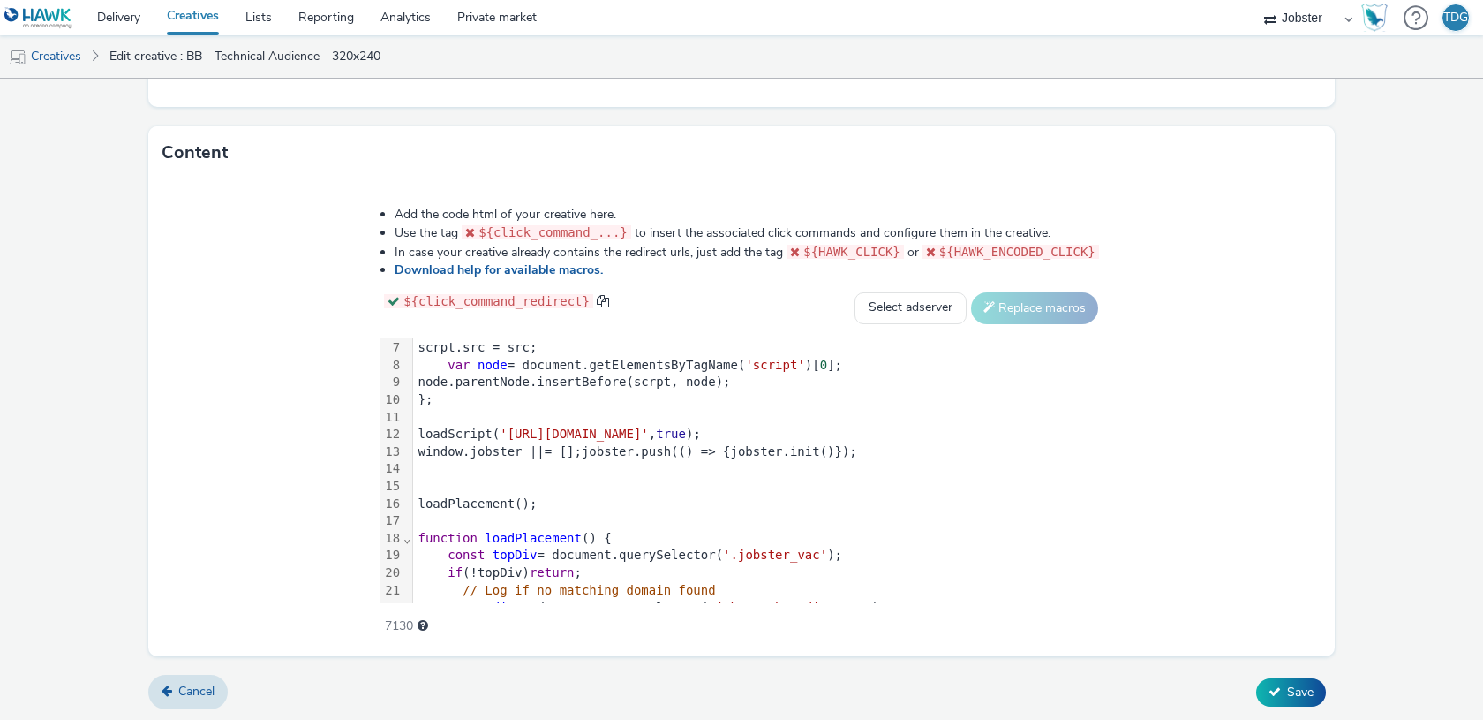
scroll to position [209, 0]
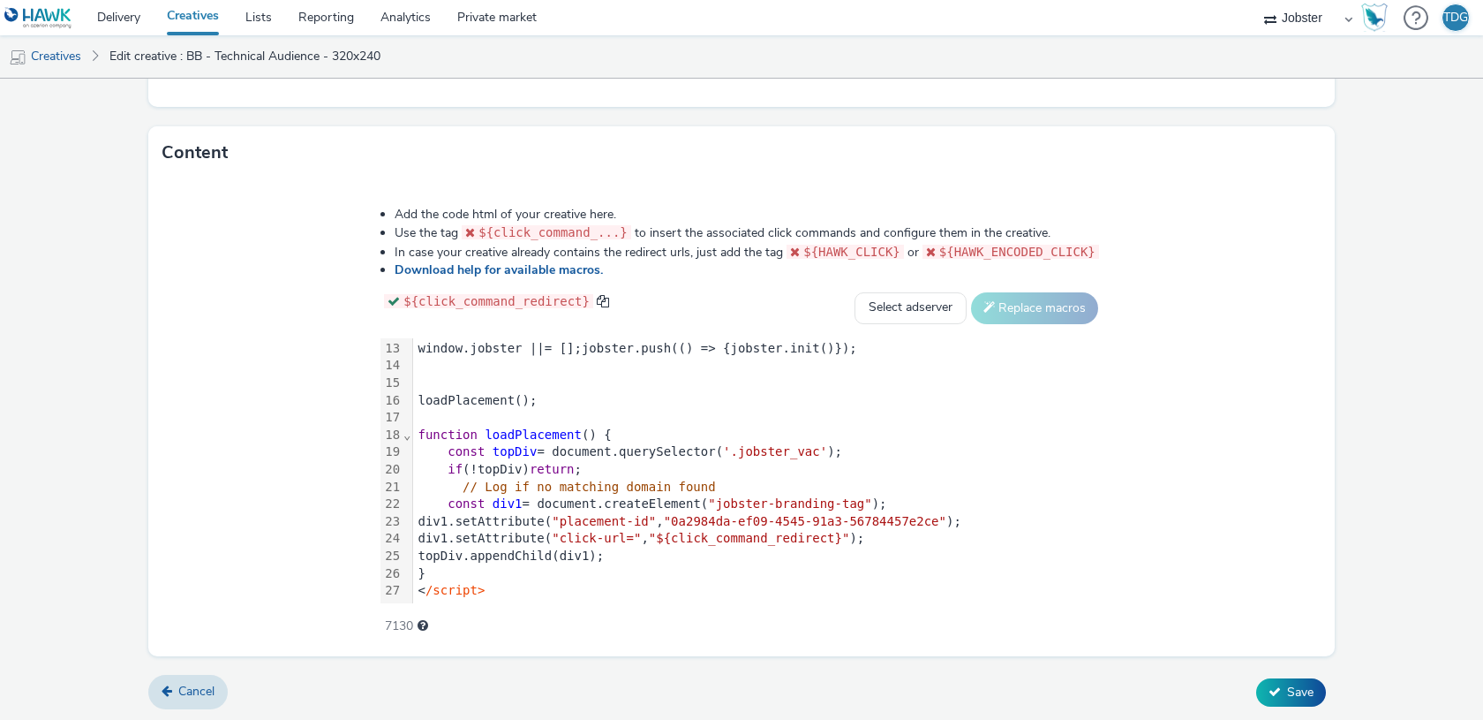
click at [641, 538] on span ""click-url="" at bounding box center [596, 538] width 89 height 14
click at [1311, 683] on span "Save" at bounding box center [1300, 691] width 26 height 17
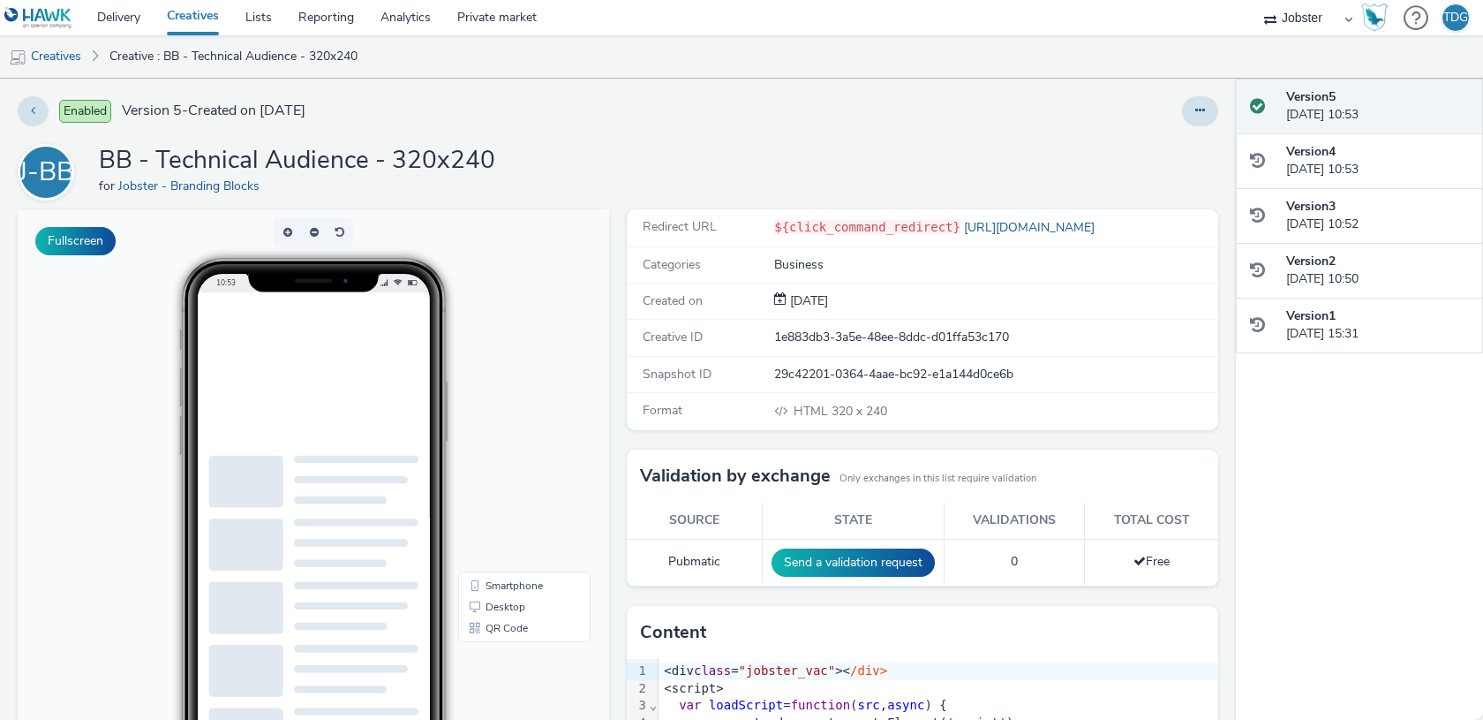
click at [546, 403] on body "10:53 Smartphone Desktop QR Code" at bounding box center [314, 571] width 592 height 724
click at [519, 599] on link "Desktop" at bounding box center [524, 606] width 125 height 21
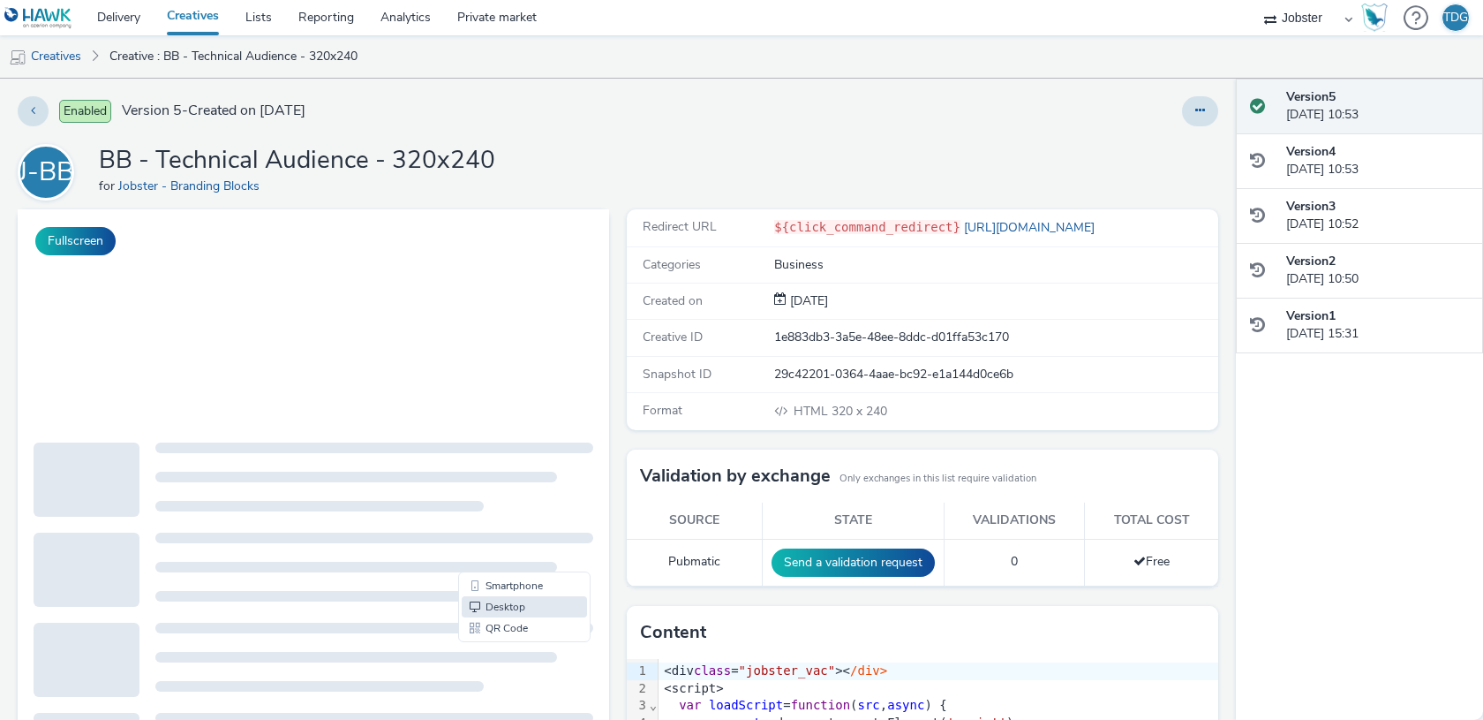
click at [621, 363] on div "Redirect URL ${click_command_redirect} [URL][DOMAIN_NAME] Categories Business C…" at bounding box center [918, 580] width 600 height 743
click at [1196, 112] on icon at bounding box center [1200, 110] width 10 height 12
click at [1169, 152] on link "Edit" at bounding box center [1152, 146] width 132 height 35
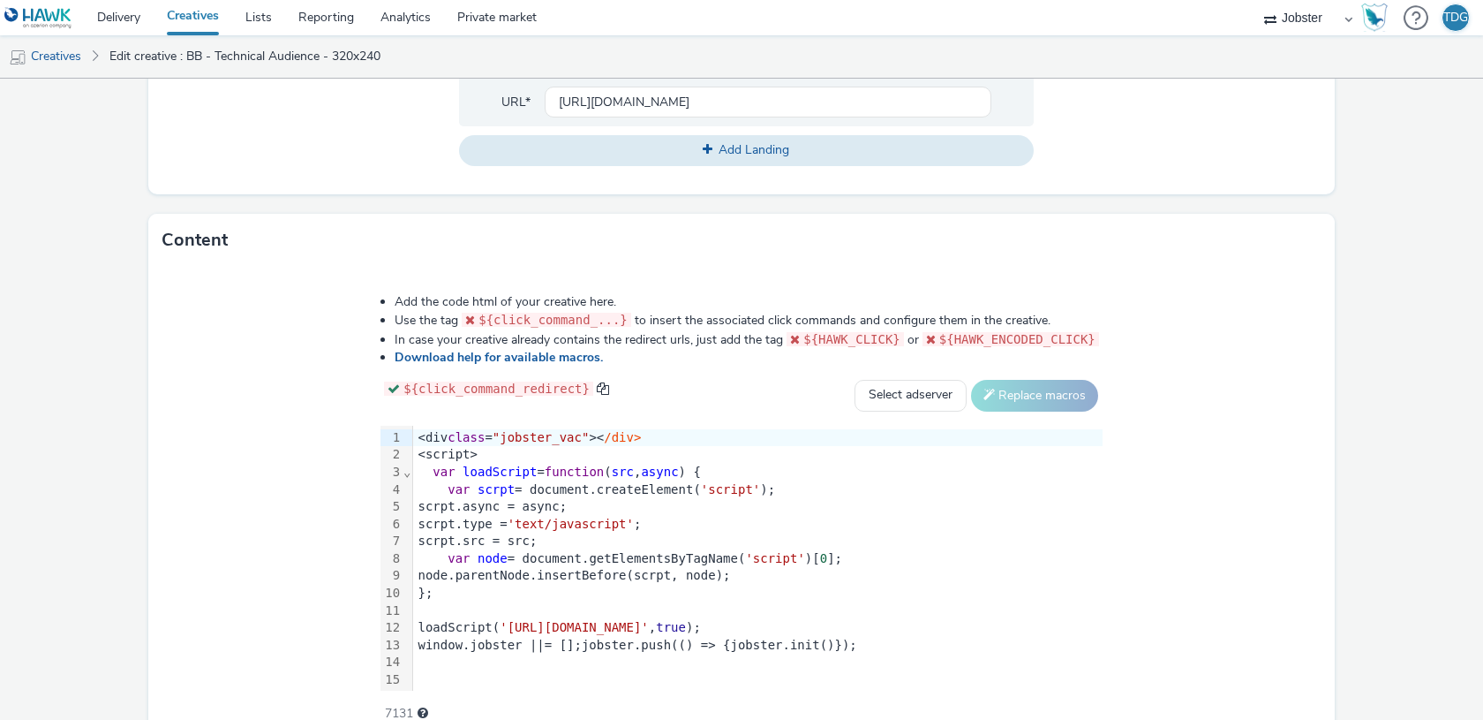
scroll to position [209, 0]
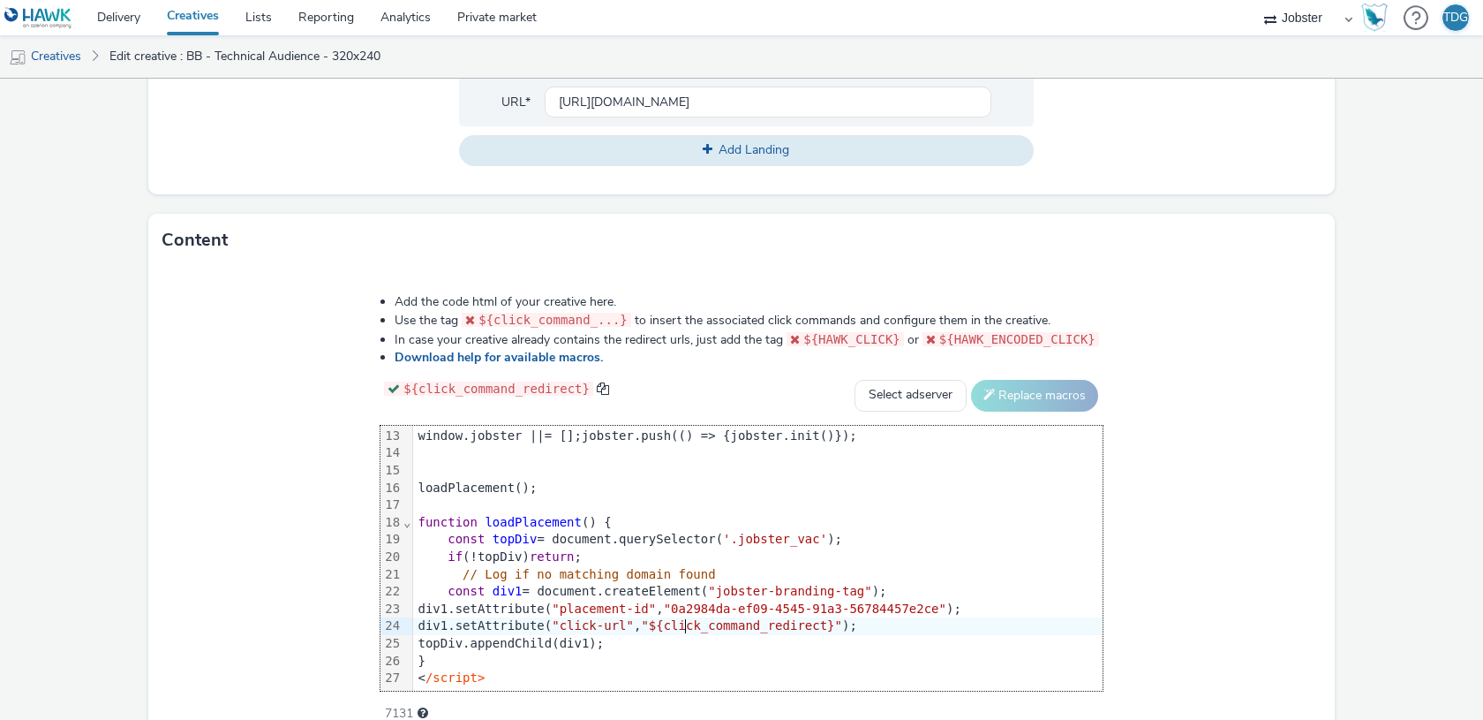
click at [684, 625] on span ""${click_command_redirect}"" at bounding box center [741, 625] width 201 height 14
click at [873, 625] on div "div1.setAttribute( "click-url" , ${click_command_redirect} " ) ;" at bounding box center [758, 626] width 690 height 18
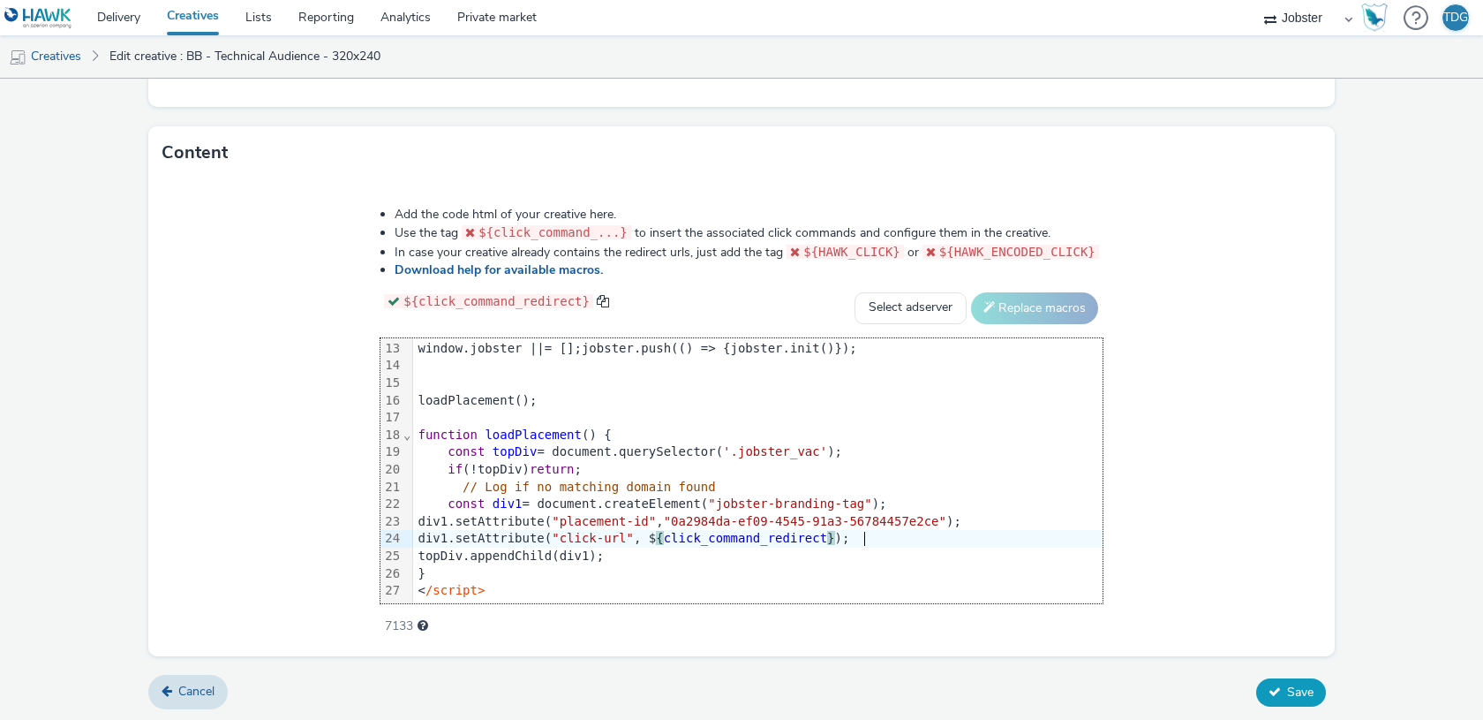
click at [1306, 691] on span "Save" at bounding box center [1300, 691] width 26 height 17
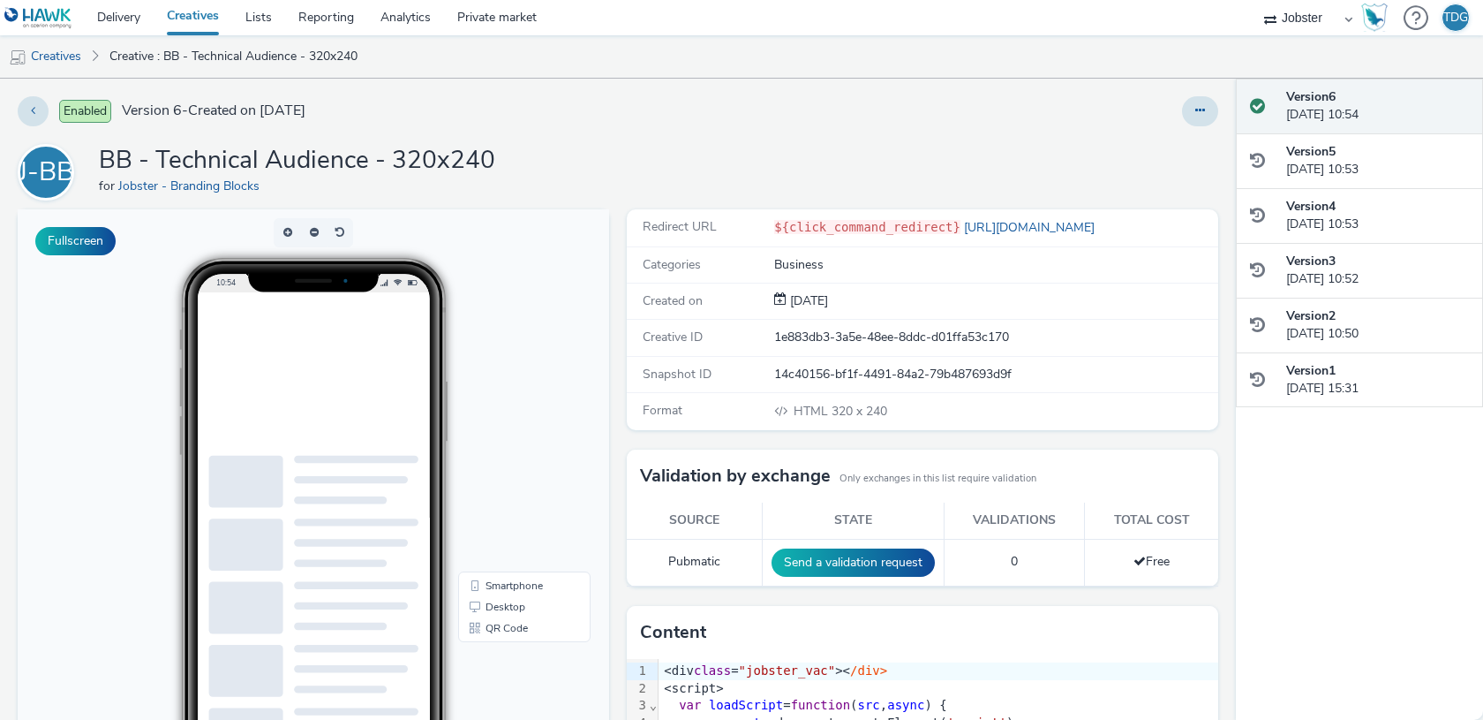
click at [396, 292] on html at bounding box center [356, 292] width 283 height 0
click at [527, 607] on link "Desktop" at bounding box center [524, 606] width 125 height 21
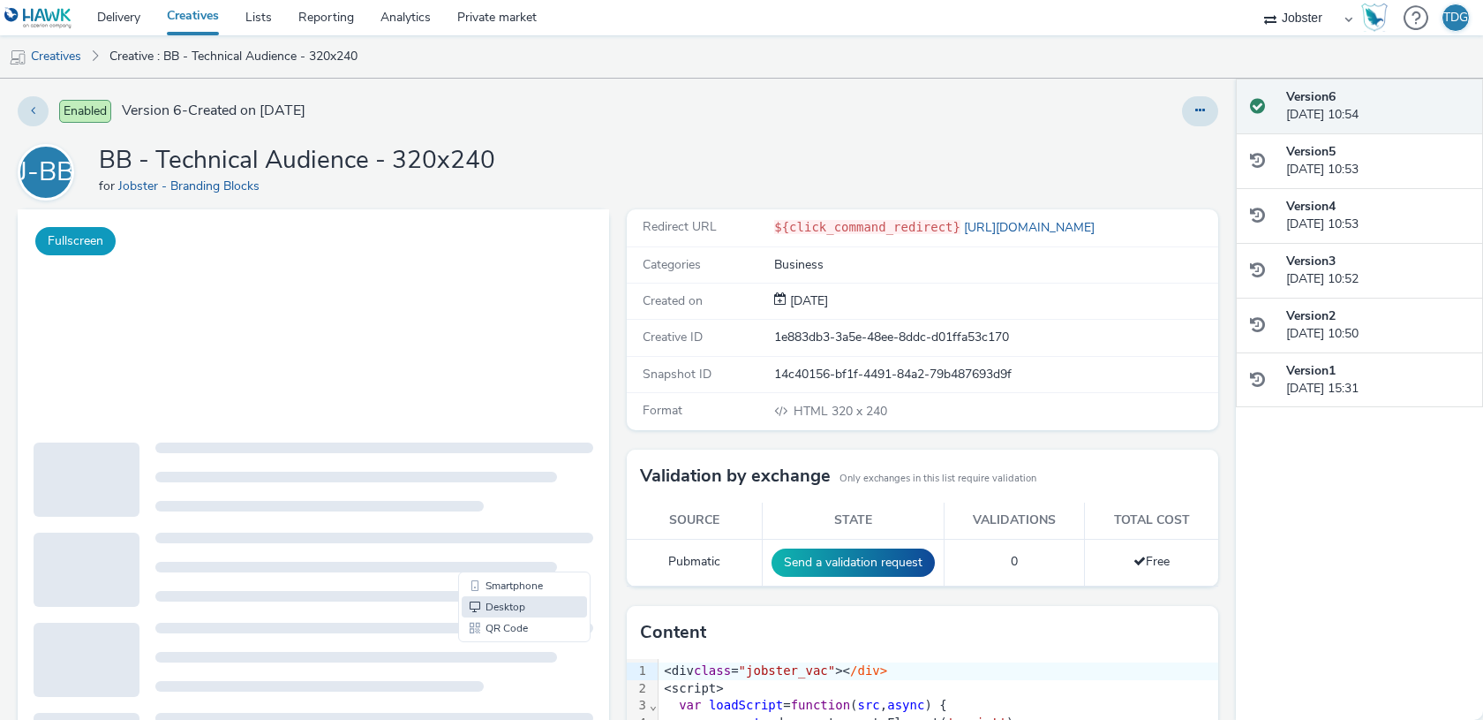
click at [87, 245] on button "Fullscreen" at bounding box center [75, 241] width 80 height 28
click at [1204, 103] on button at bounding box center [1200, 111] width 36 height 30
click at [1170, 137] on link "Edit" at bounding box center [1152, 146] width 132 height 35
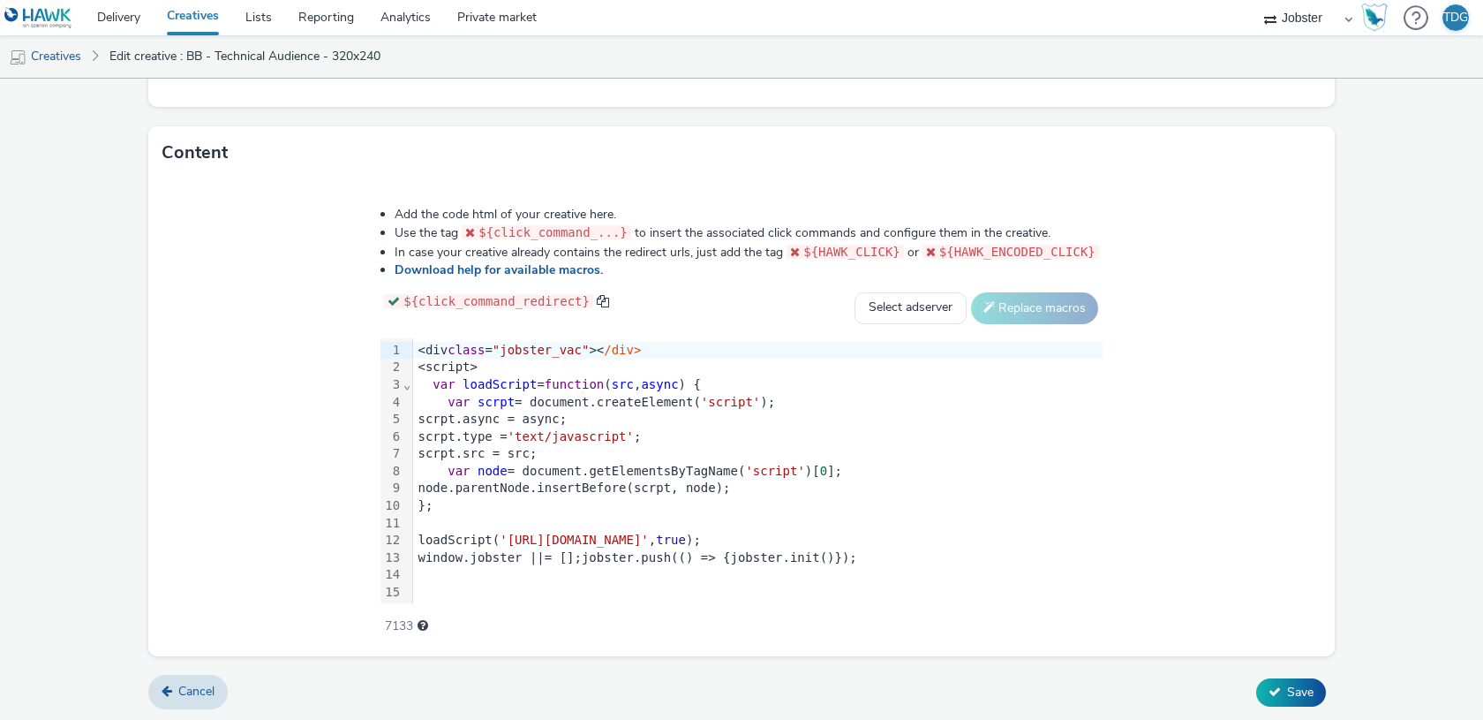
scroll to position [209, 0]
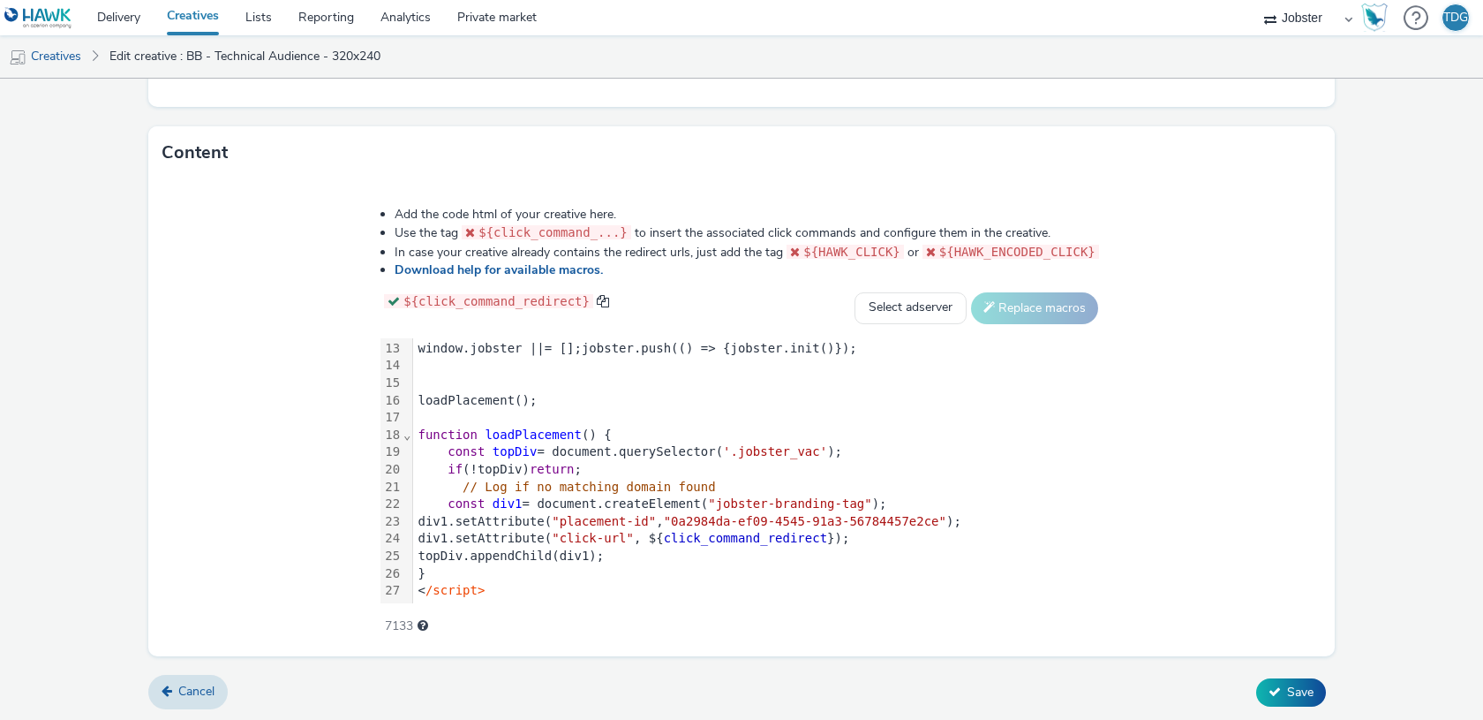
click at [680, 536] on div "div1.setAttribute( "click-url" , ${ click_command_redirect });" at bounding box center [758, 539] width 690 height 18
click at [873, 536] on div "div1.setAttribute( "click-url" , "$ { click_command_redirect } );" at bounding box center [758, 539] width 690 height 18
drag, startPoint x: 898, startPoint y: 251, endPoint x: 800, endPoint y: 254, distance: 98.1
click at [800, 254] on code "${HAWK_CLICK}" at bounding box center [845, 252] width 117 height 14
copy code "${HAWK_CLICK}"
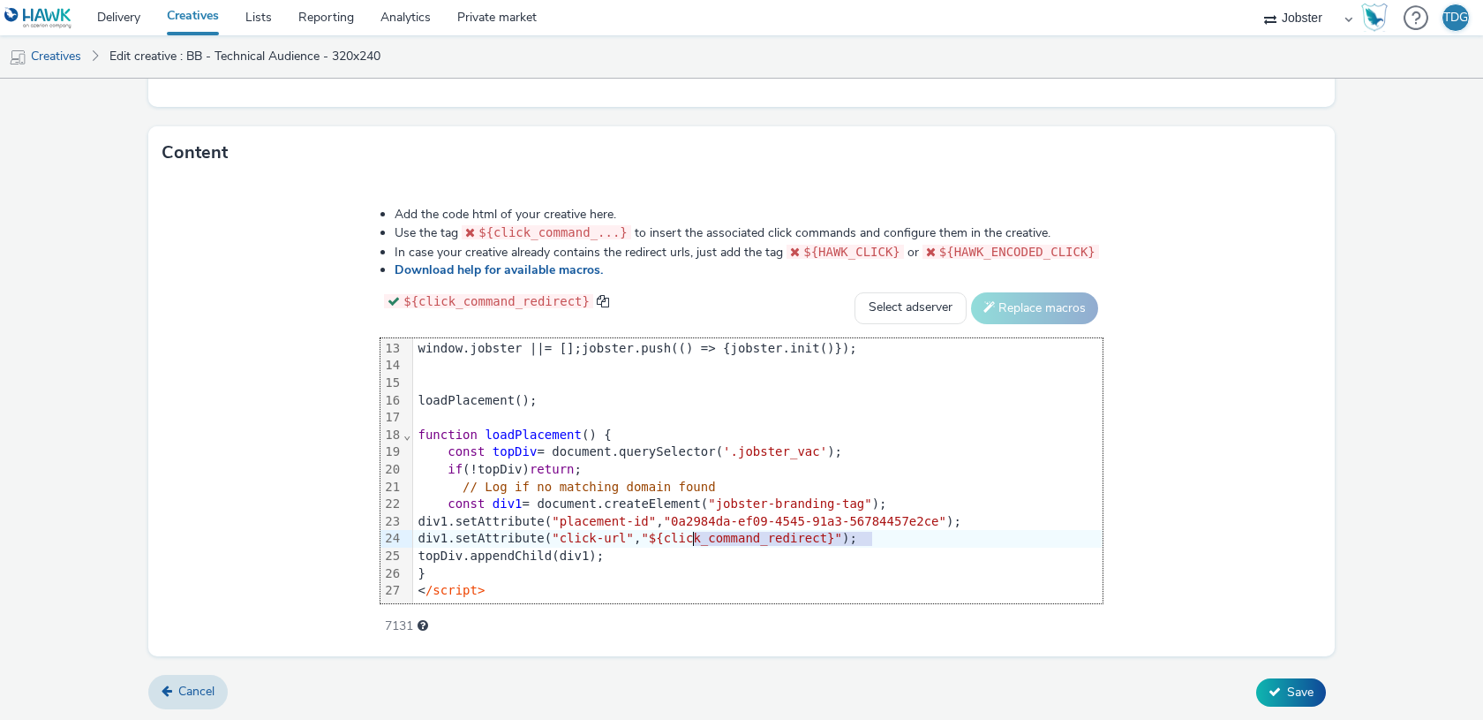
drag, startPoint x: 874, startPoint y: 539, endPoint x: 695, endPoint y: 539, distance: 179.2
click at [695, 539] on span ""${click_command_redirect}"" at bounding box center [741, 538] width 201 height 14
click at [1092, 228] on li "Use the tag ${click_command_...} to insert the associated click commands and co…" at bounding box center [749, 232] width 708 height 19
drag, startPoint x: 1094, startPoint y: 247, endPoint x: 930, endPoint y: 251, distance: 164.3
click at [930, 251] on code "${HAWK_ENCODED_CLICK}" at bounding box center [1011, 252] width 177 height 14
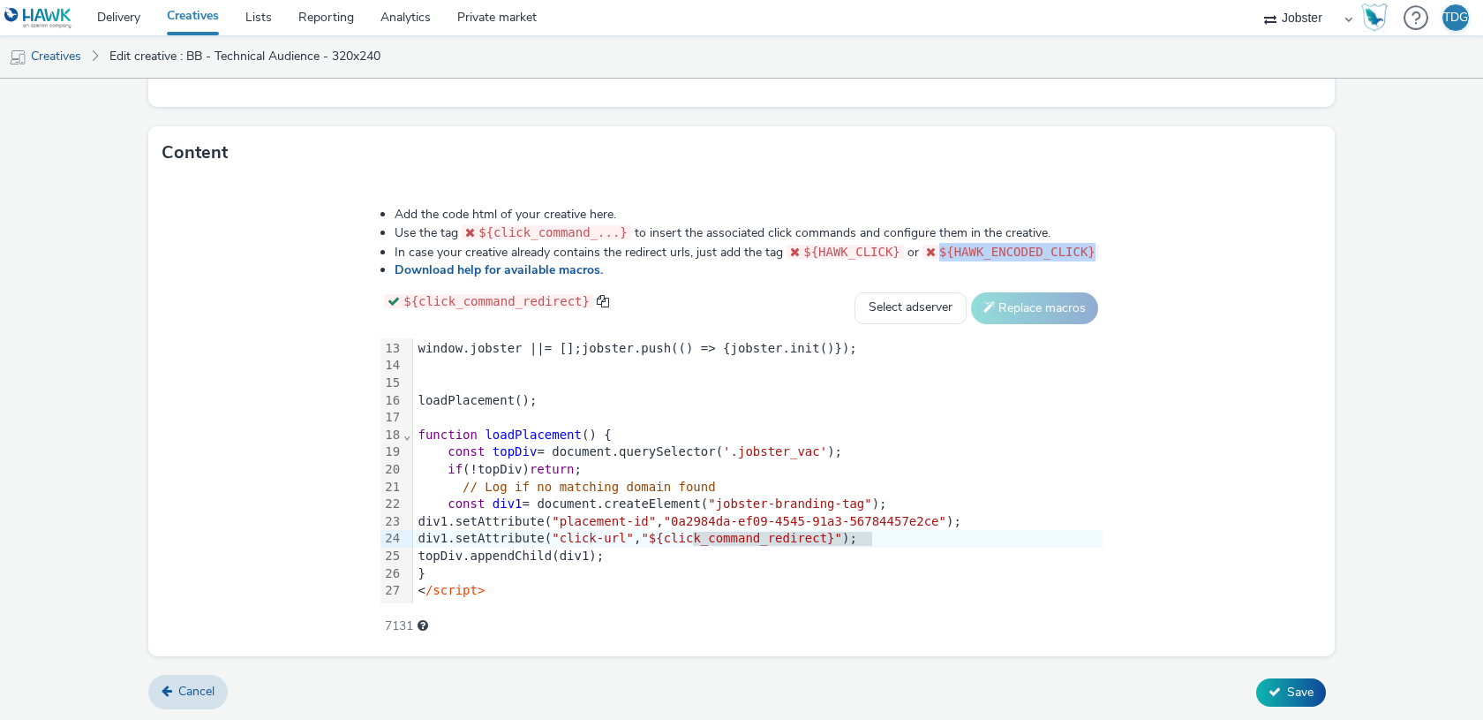
copy code "${HAWK_ENCODED_CLICK}"
click at [856, 585] on div "< /script>" at bounding box center [758, 591] width 690 height 18
drag, startPoint x: 873, startPoint y: 535, endPoint x: 685, endPoint y: 542, distance: 188.2
click at [685, 542] on span ""${click_command_redirect}"" at bounding box center [741, 538] width 201 height 14
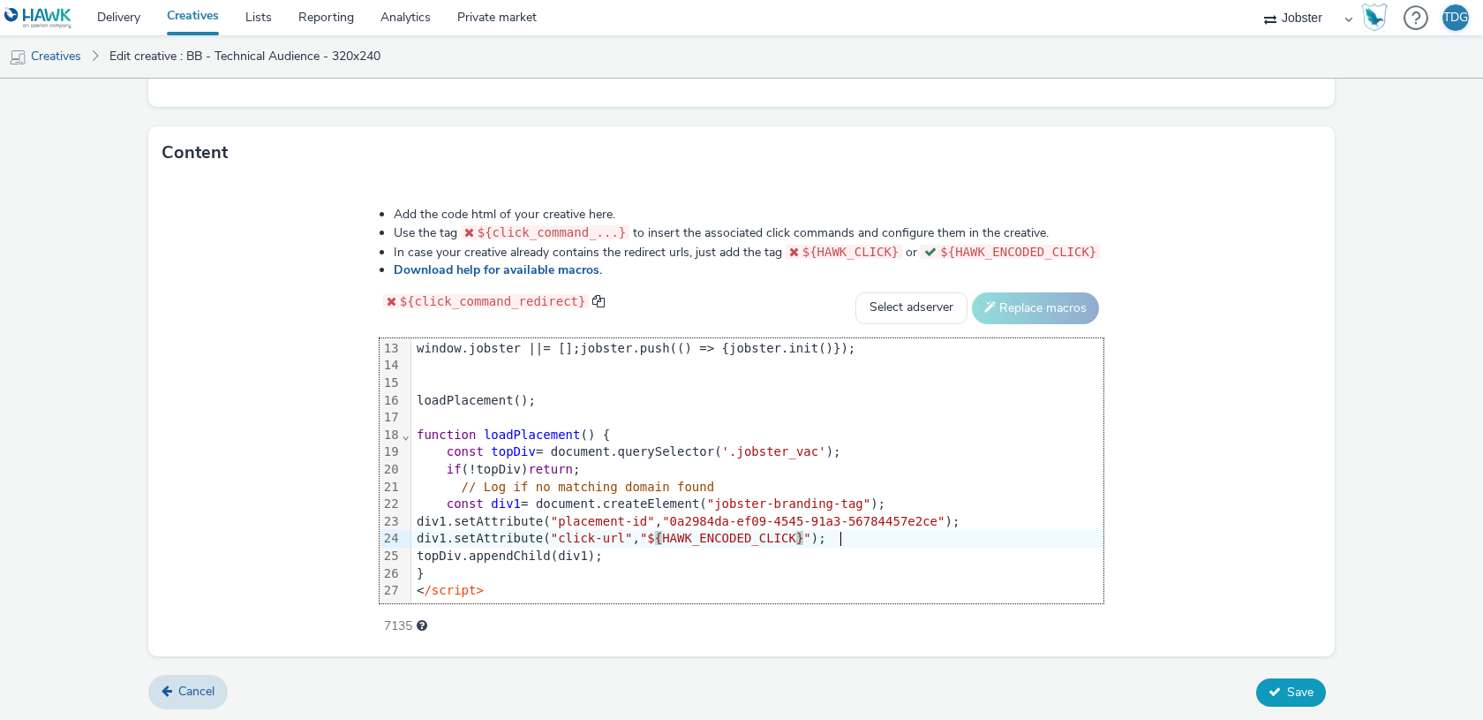
click at [1288, 684] on span "Save" at bounding box center [1300, 691] width 26 height 17
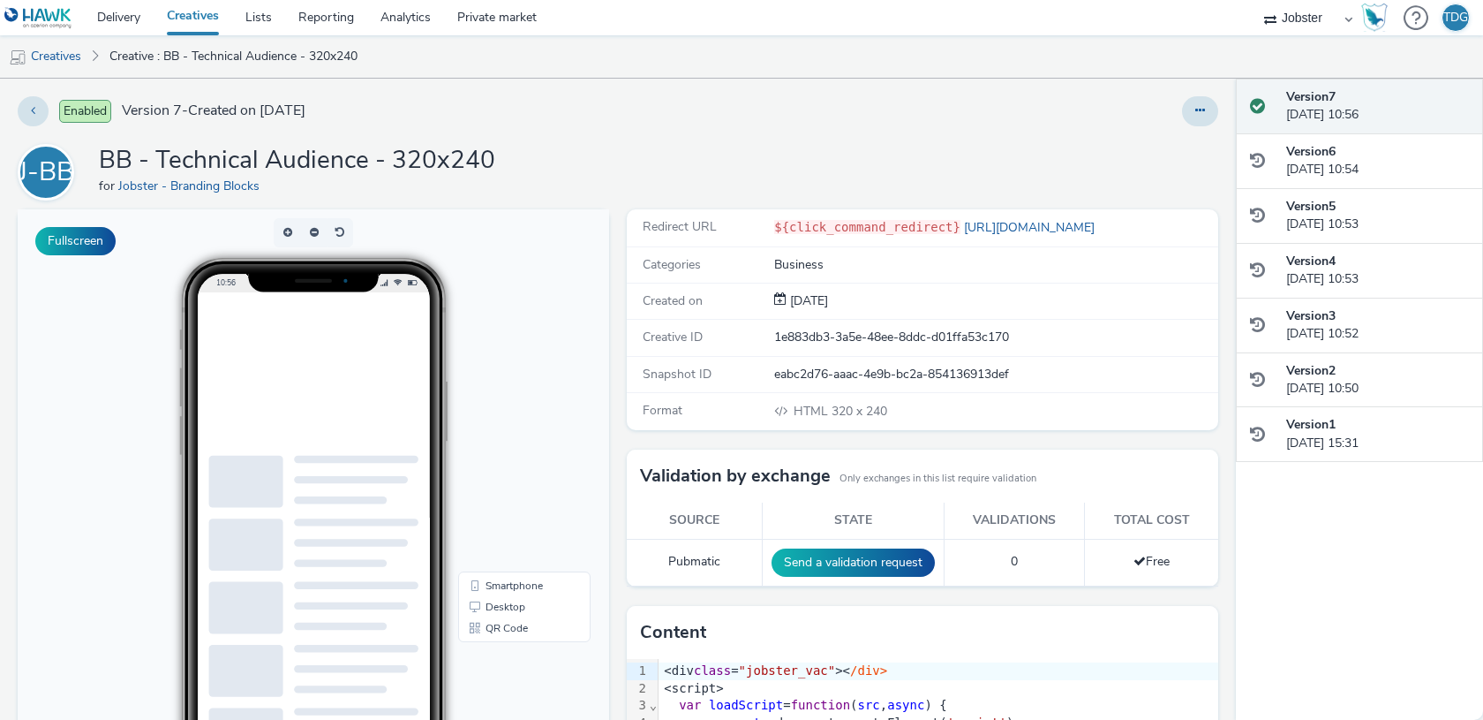
click at [106, 240] on button "Fullscreen" at bounding box center [75, 241] width 80 height 28
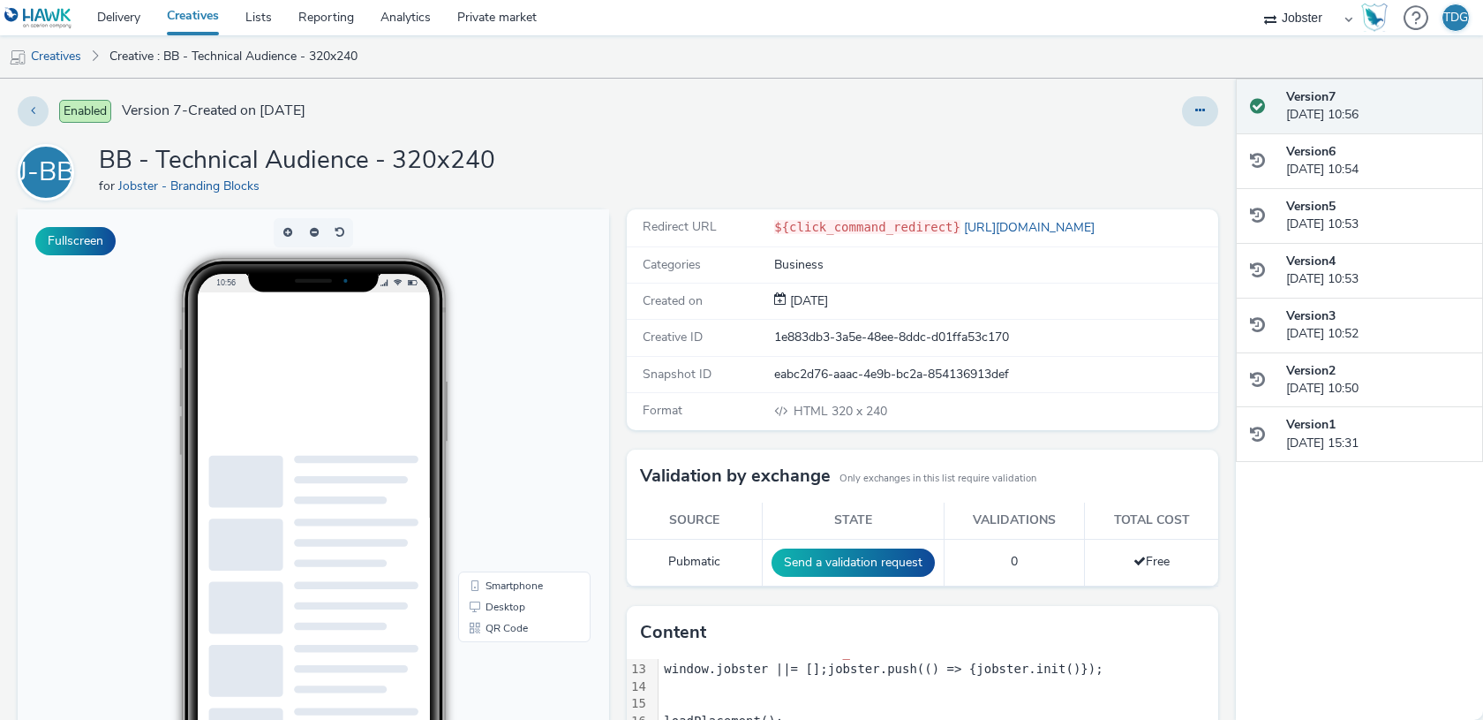
click at [393, 292] on html at bounding box center [356, 292] width 283 height 0
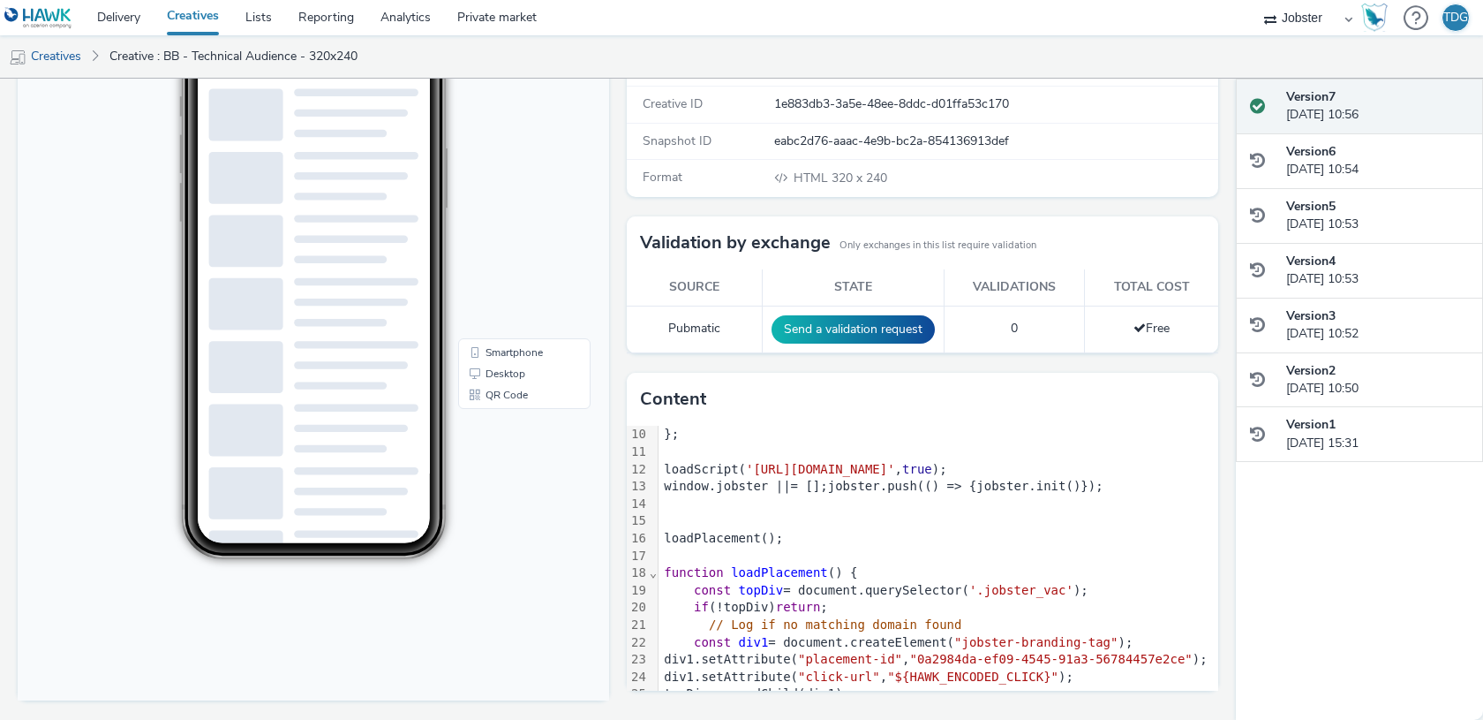
scroll to position [209, 0]
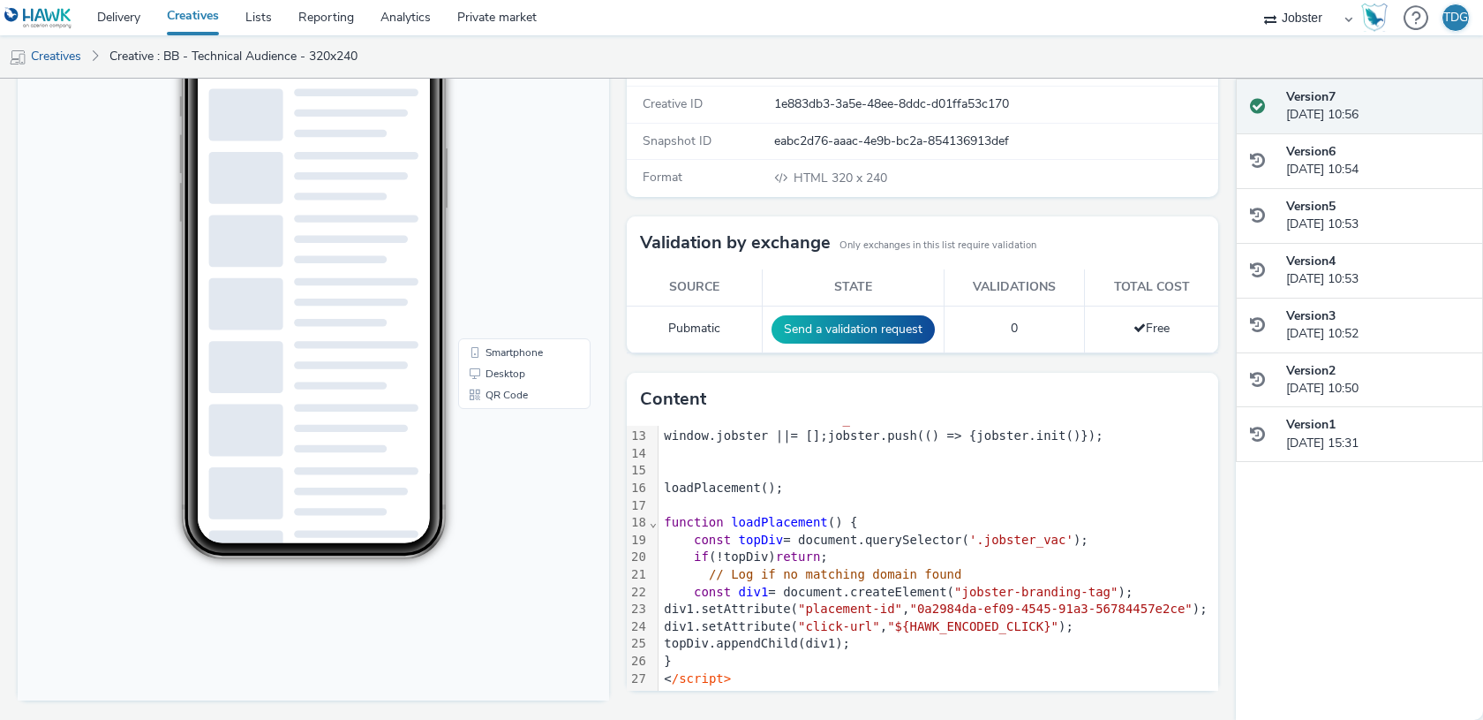
click at [863, 569] on span "// Log if no matching domain found" at bounding box center [835, 574] width 253 height 14
drag, startPoint x: 906, startPoint y: 625, endPoint x: 834, endPoint y: 620, distance: 71.7
click at [834, 620] on span ""click-url"" at bounding box center [839, 626] width 82 height 14
copy span "click-url"
